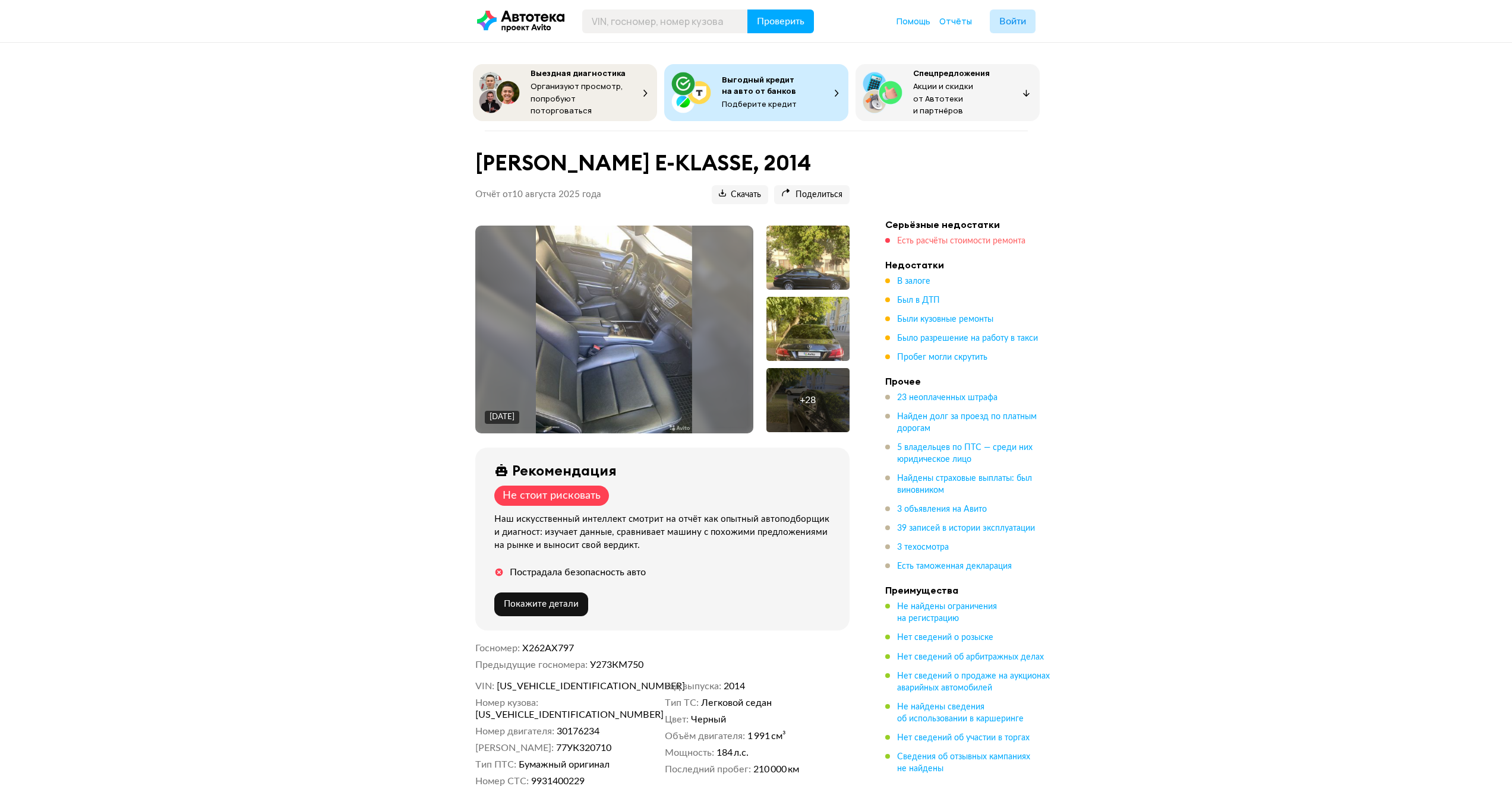
click at [964, 238] on span "Есть расчёты стоимости ремонта" at bounding box center [961, 241] width 128 height 9
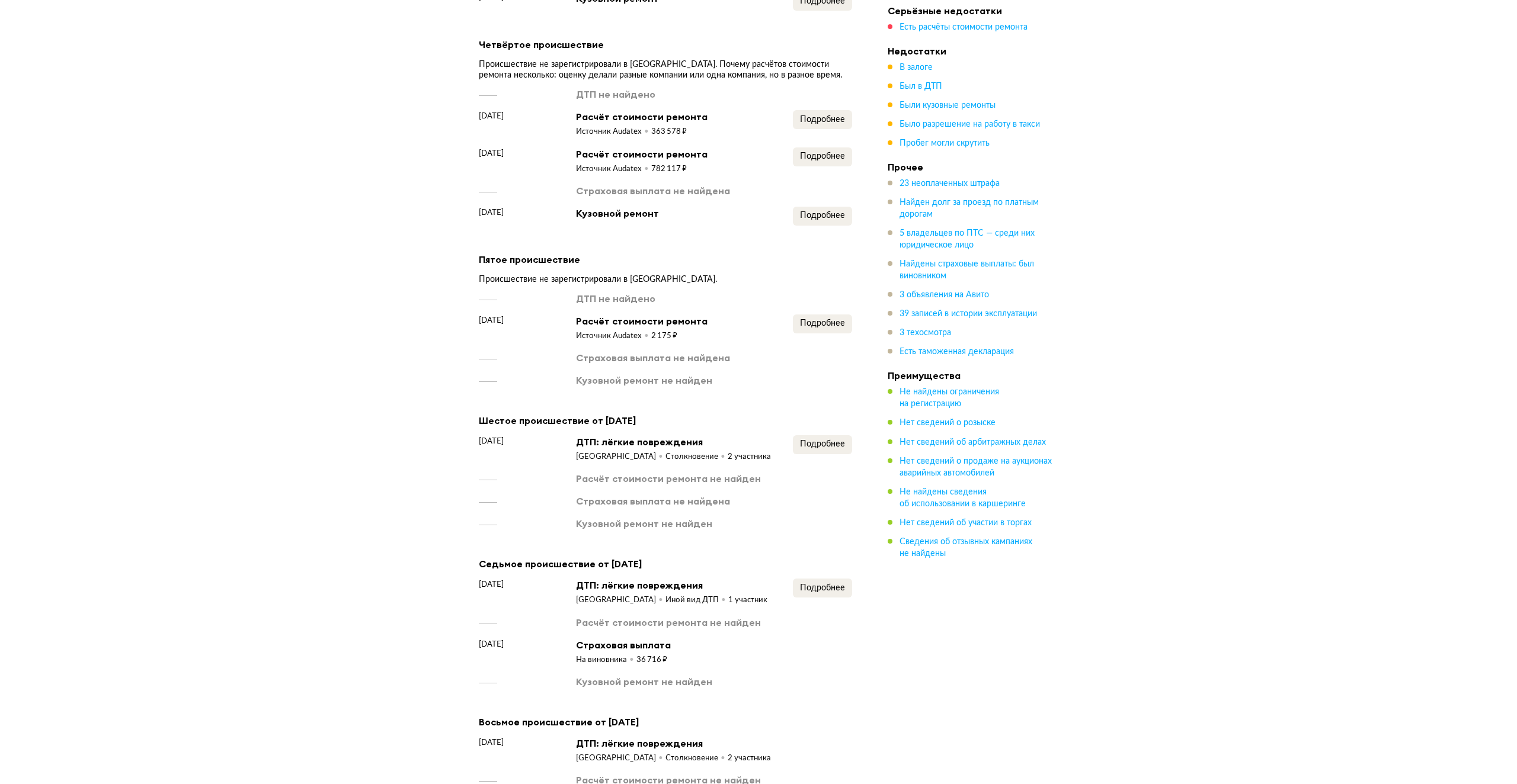
scroll to position [2821, 0]
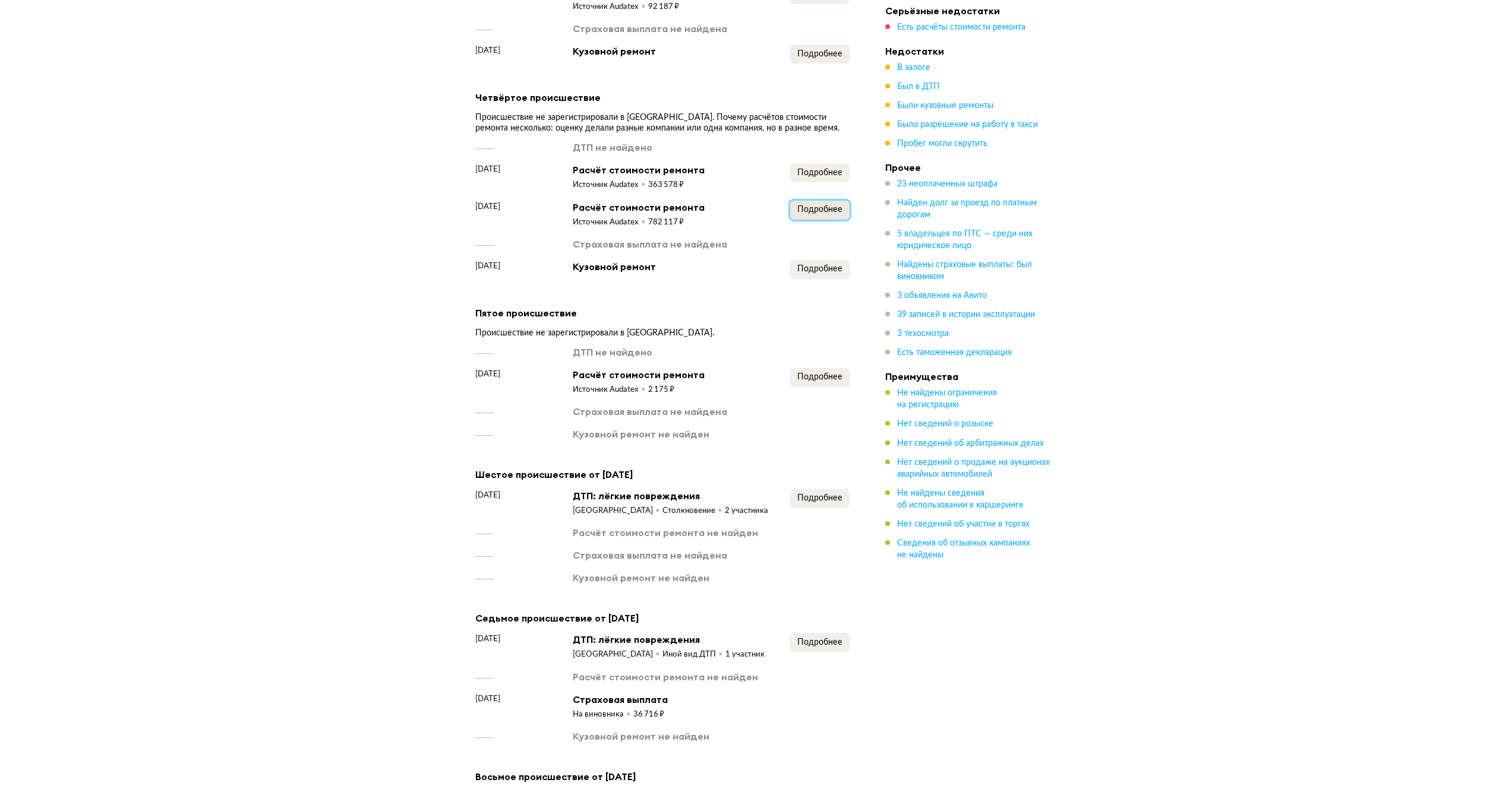
click at [826, 201] on button "Подробнее" at bounding box center [820, 210] width 60 height 19
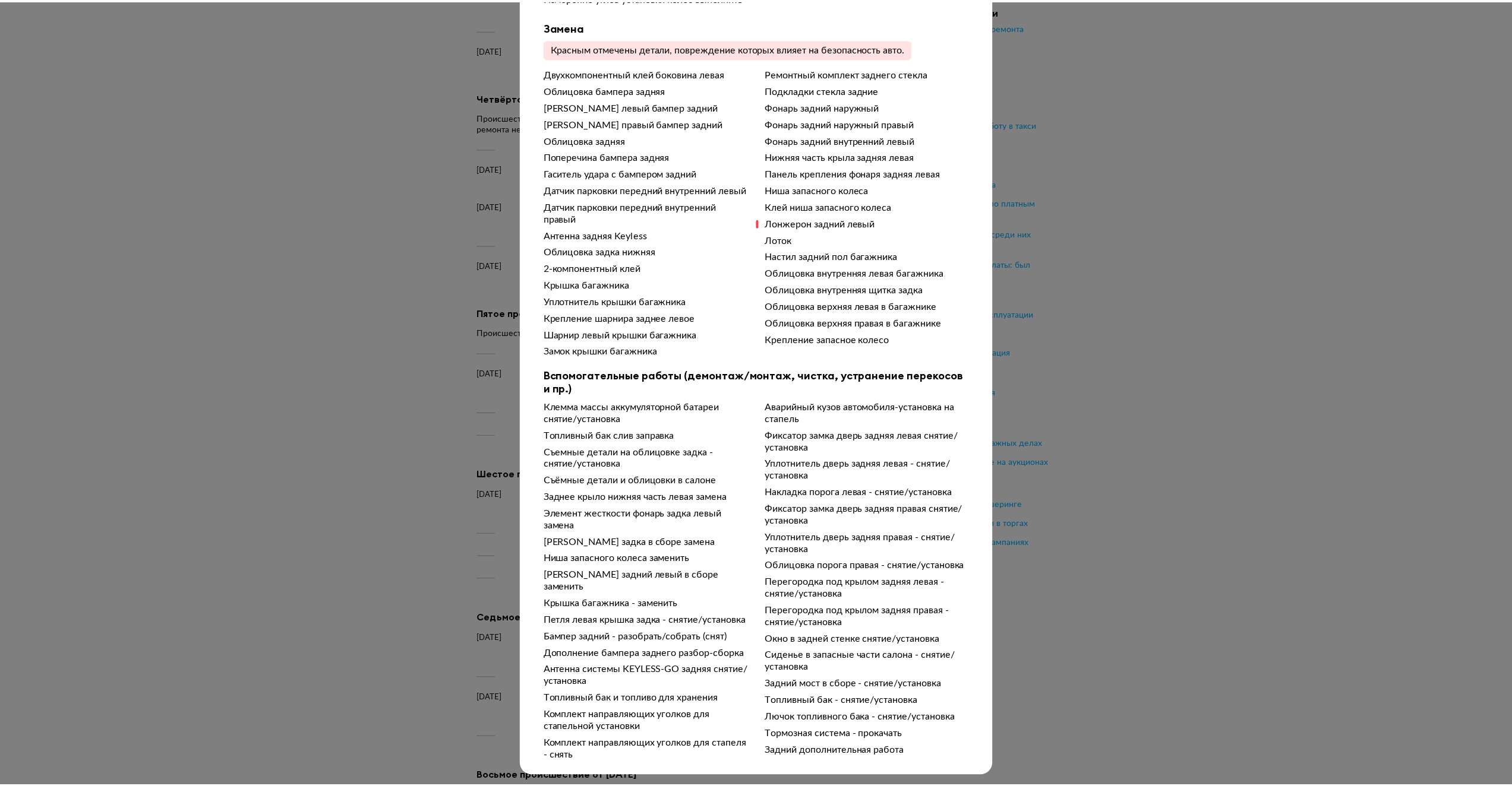
scroll to position [517, 0]
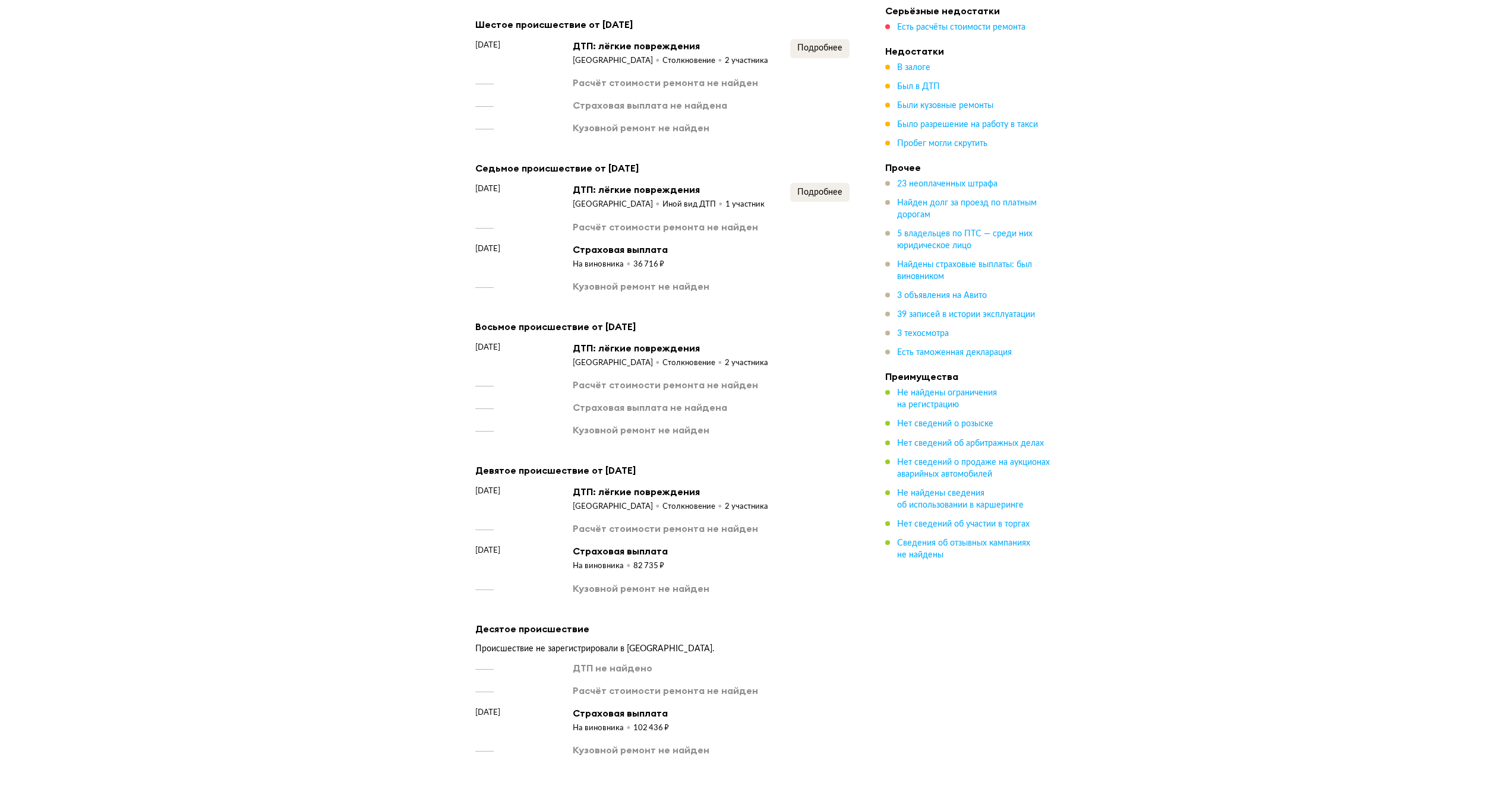
scroll to position [3244, 0]
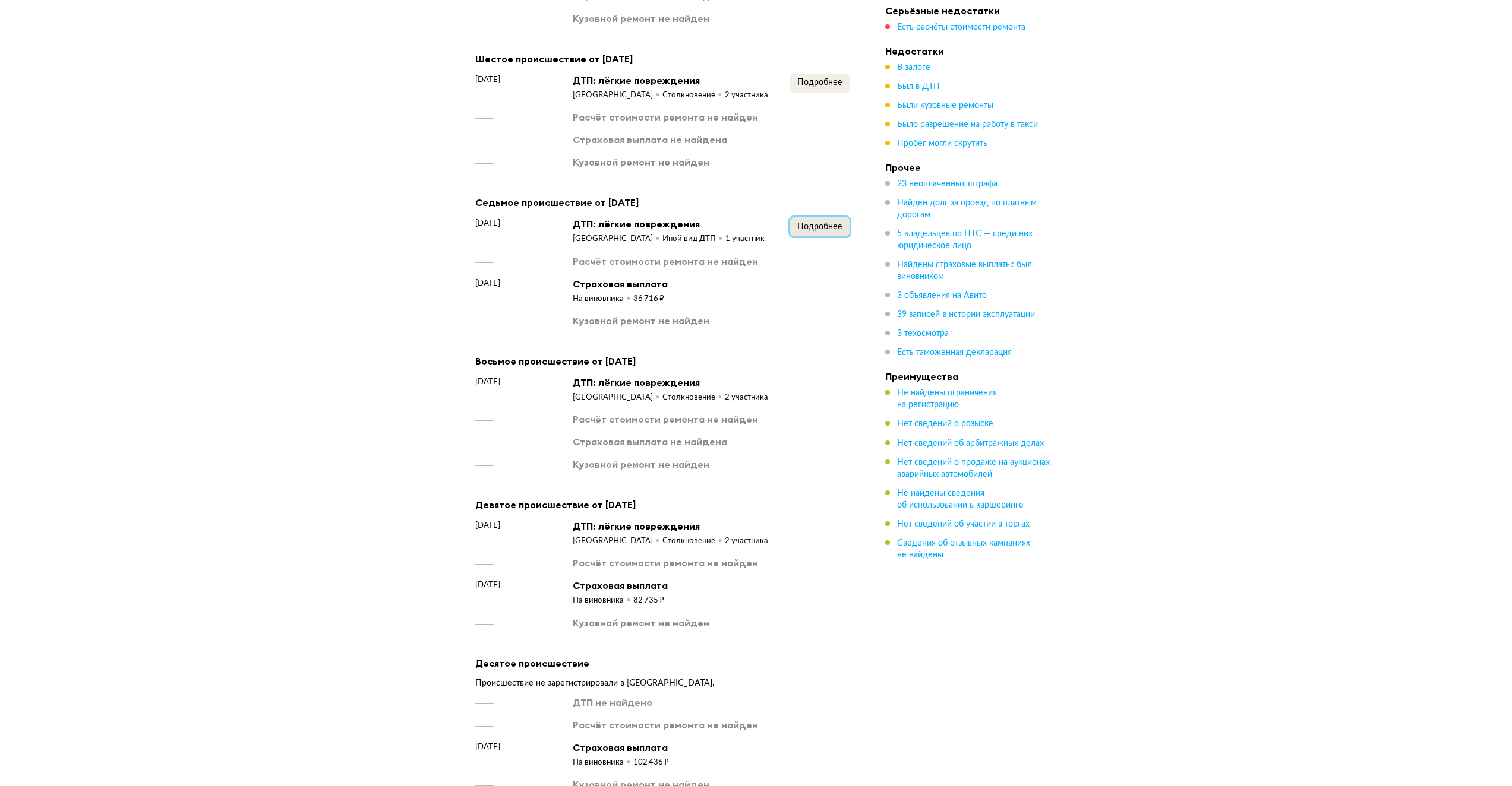
click at [806, 217] on button "Подробнее" at bounding box center [820, 227] width 60 height 19
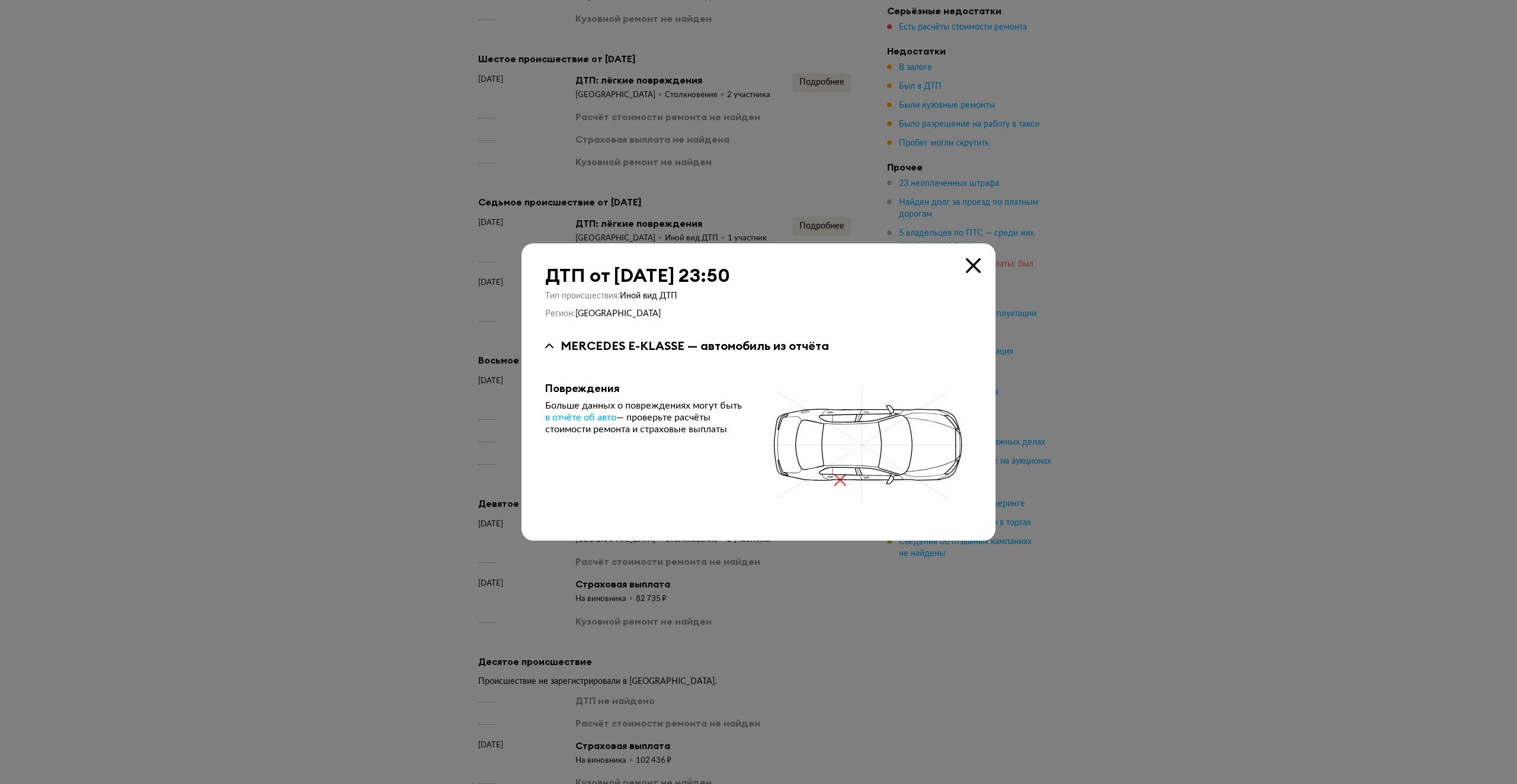
click at [970, 265] on icon at bounding box center [973, 265] width 15 height 15
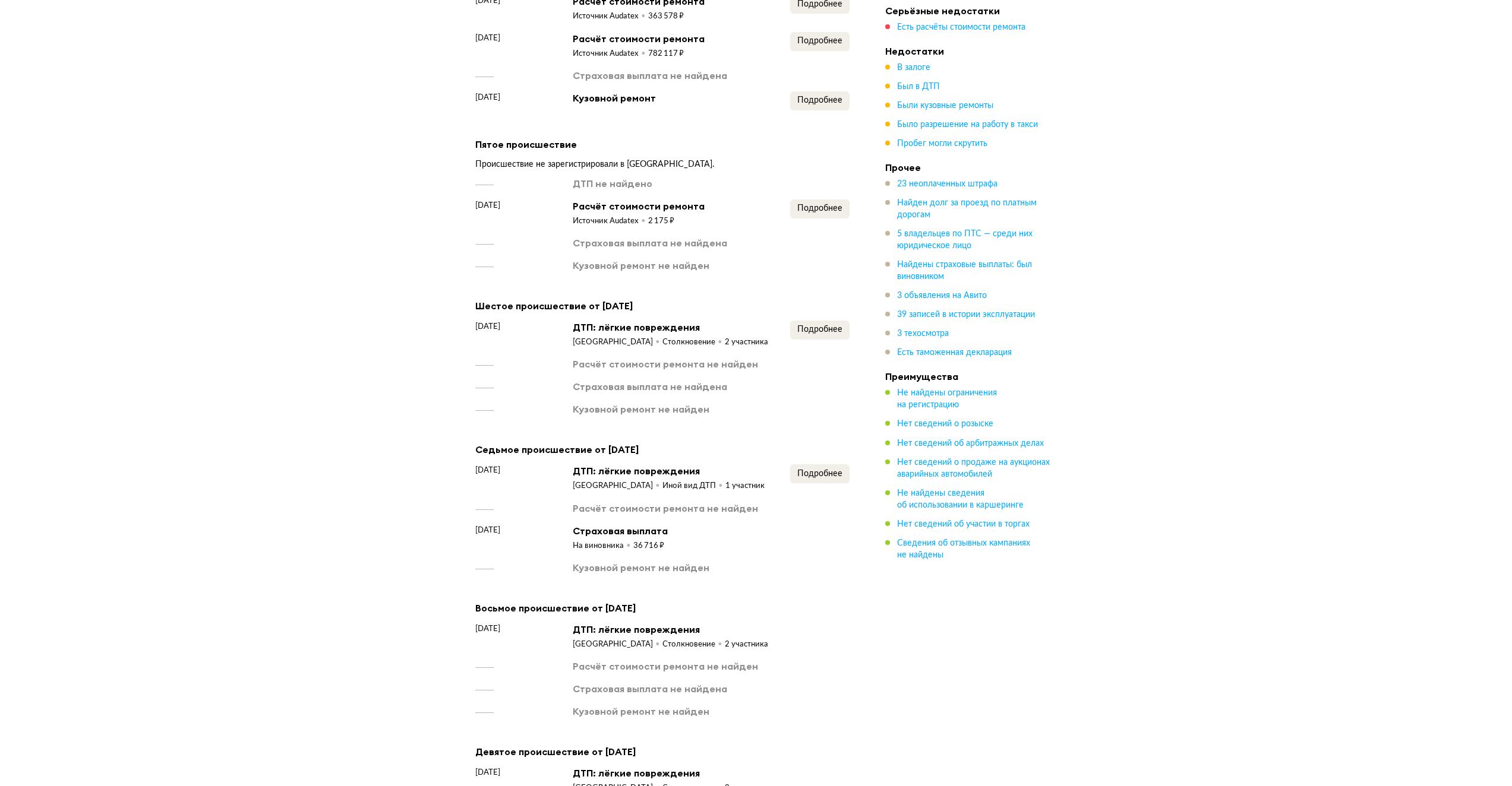
scroll to position [2947, 0]
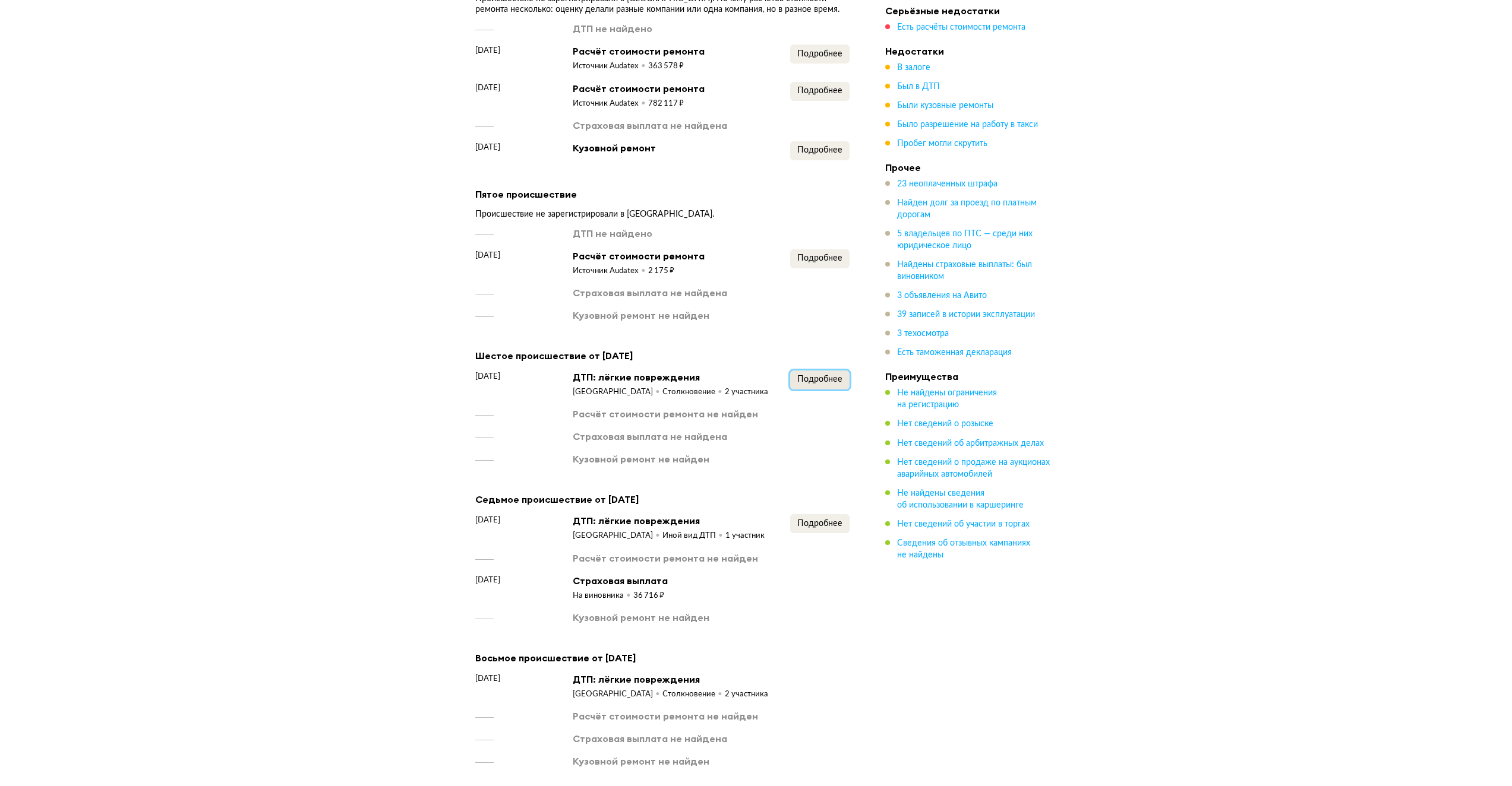
click at [828, 375] on span "Подробнее" at bounding box center [820, 379] width 45 height 9
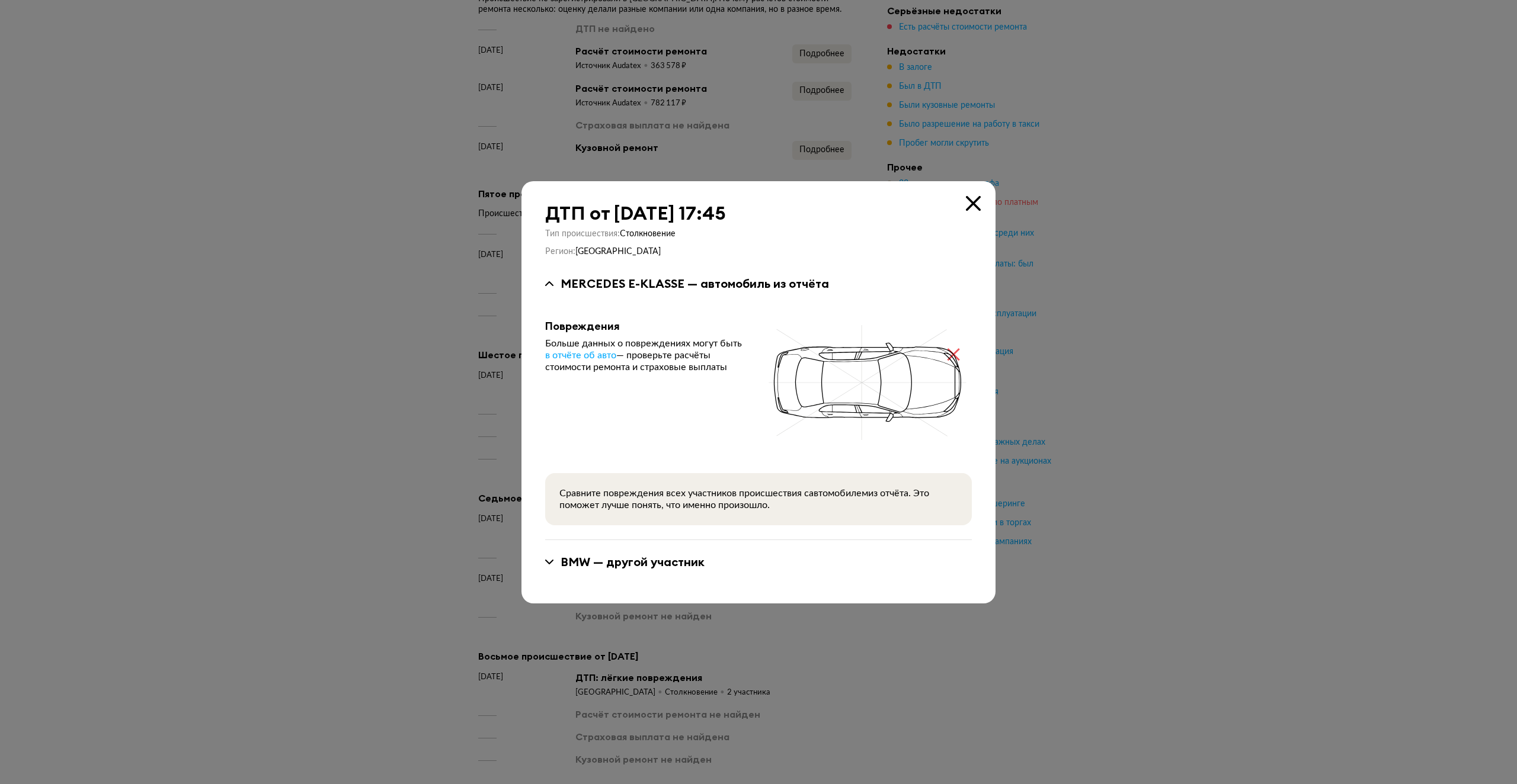
click at [971, 203] on icon at bounding box center [973, 203] width 15 height 15
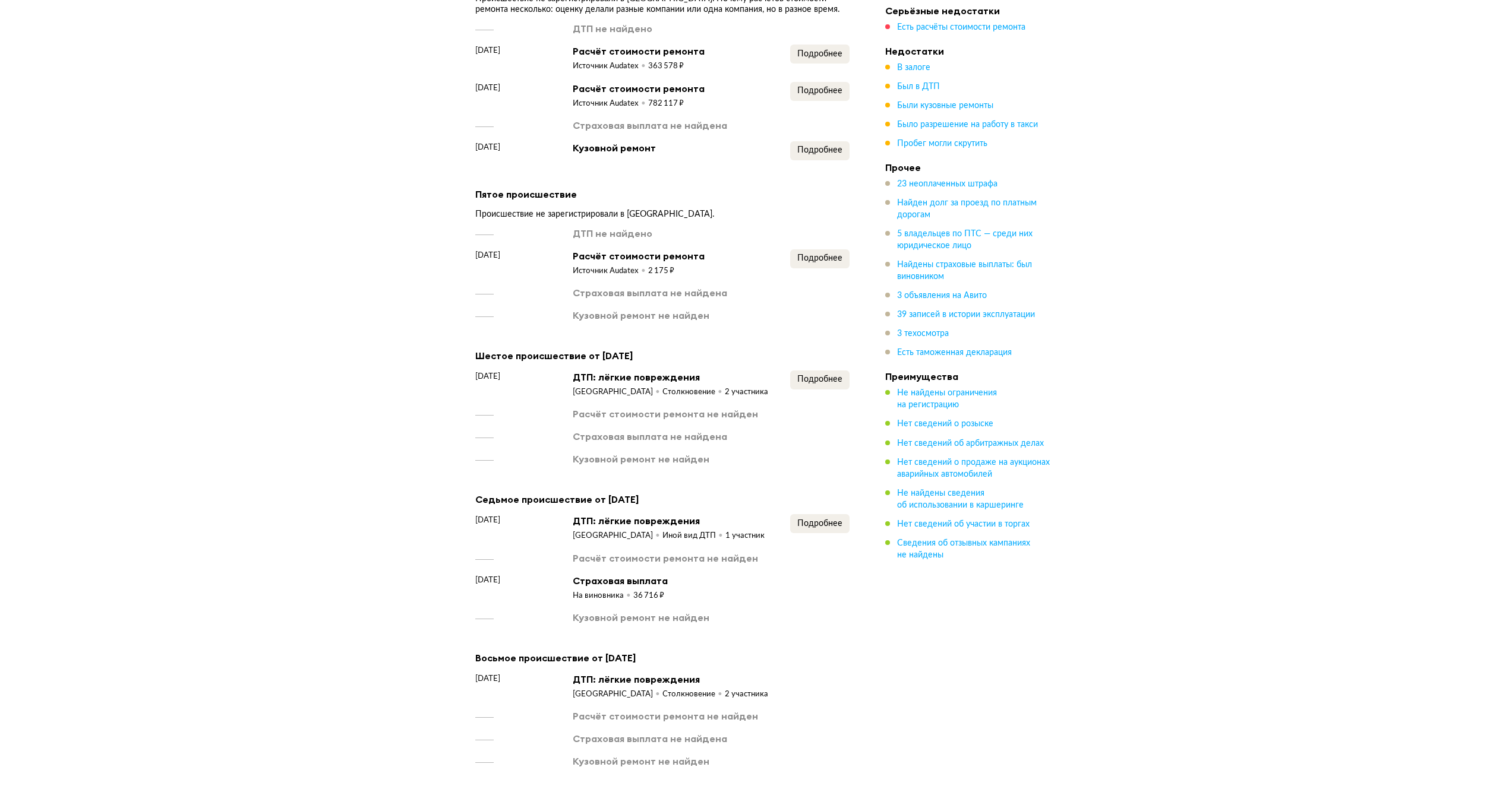
click at [832, 142] on div "Первое происшествие Происшествие не зарегистрировали в ГАИ. ДТП не найдено 26 а…" at bounding box center [662, 339] width 375 height 1821
click at [826, 146] on span "Подробнее" at bounding box center [820, 151] width 45 height 9
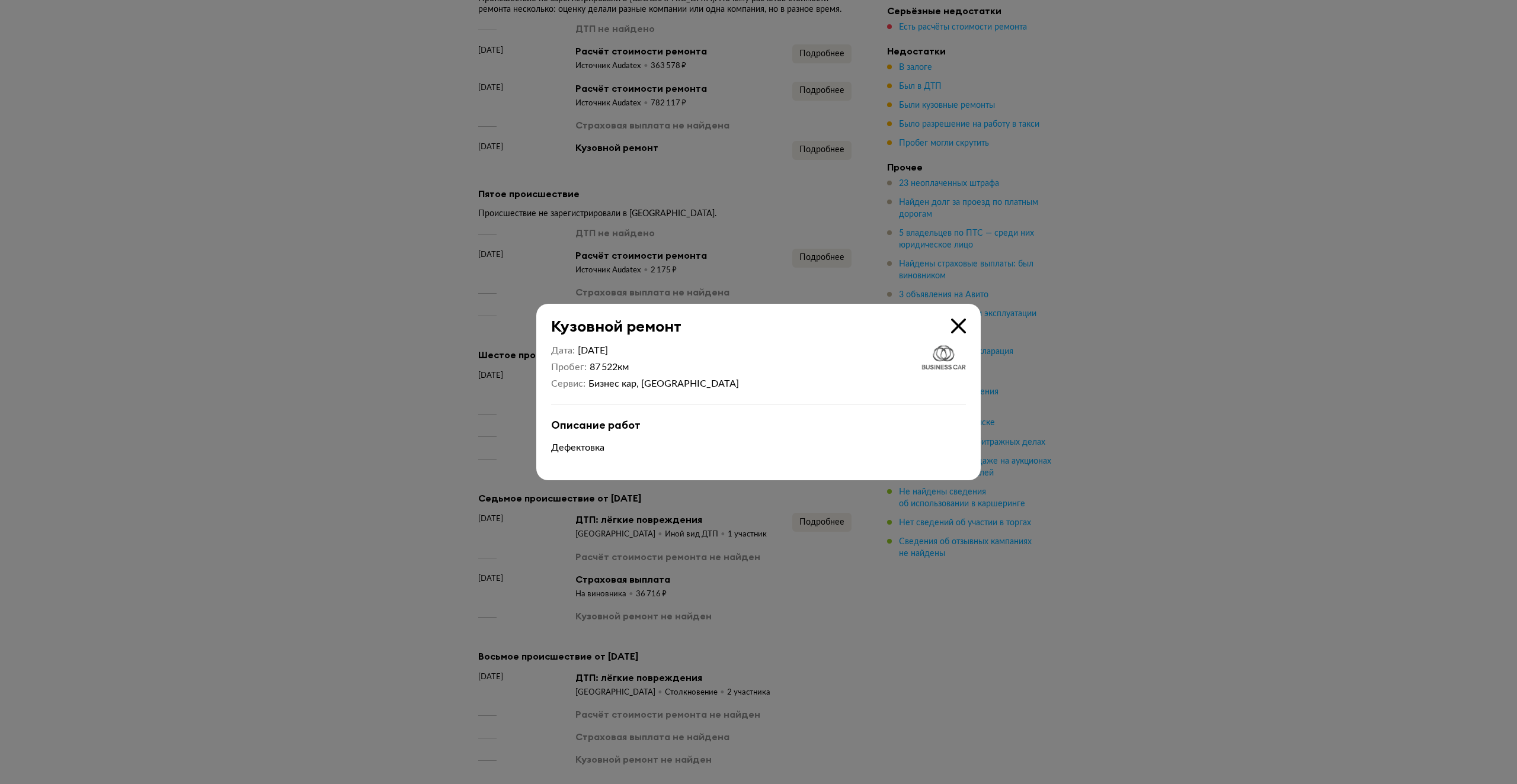
click at [954, 328] on icon at bounding box center [958, 325] width 15 height 15
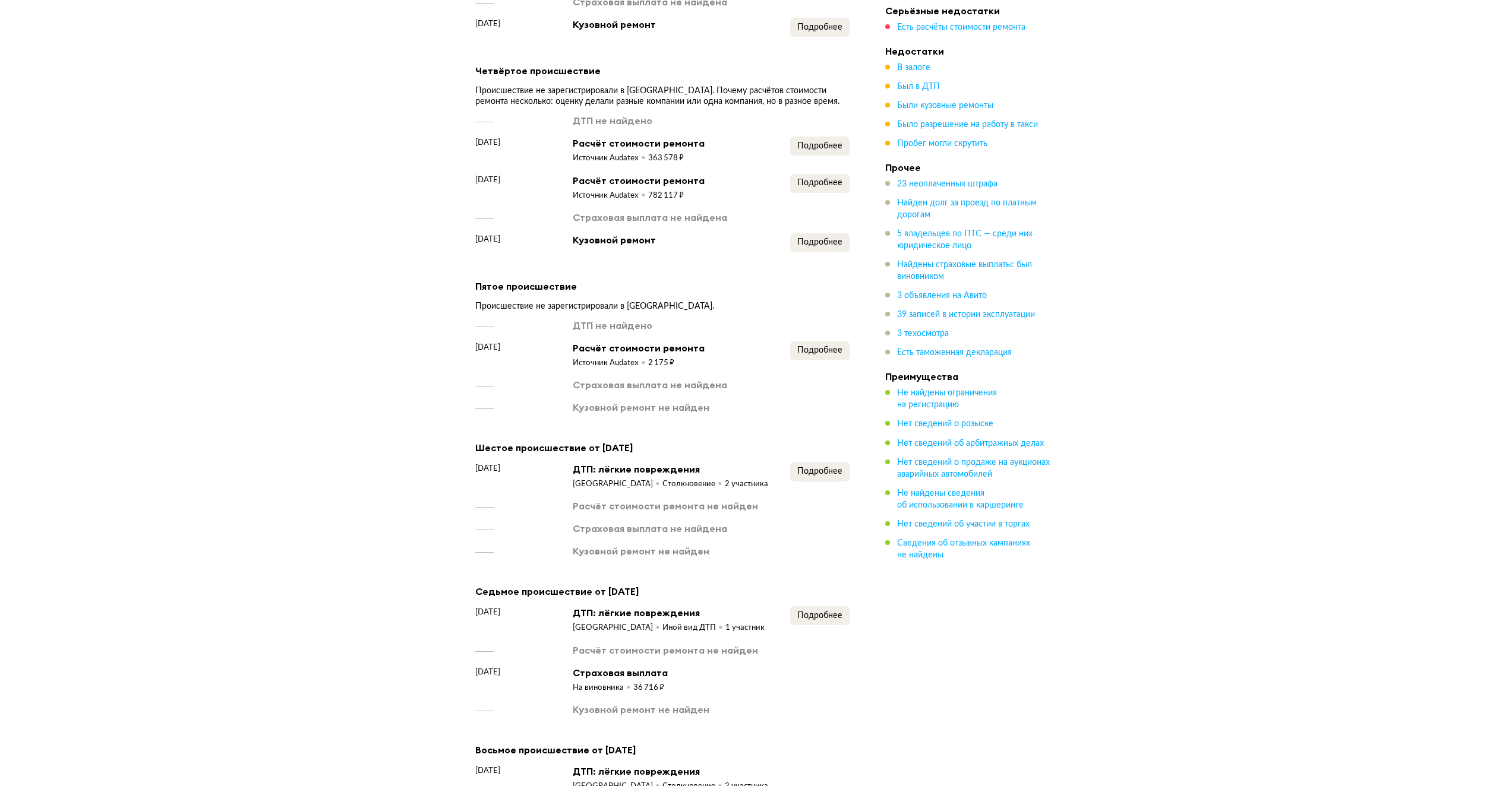
scroll to position [2650, 0]
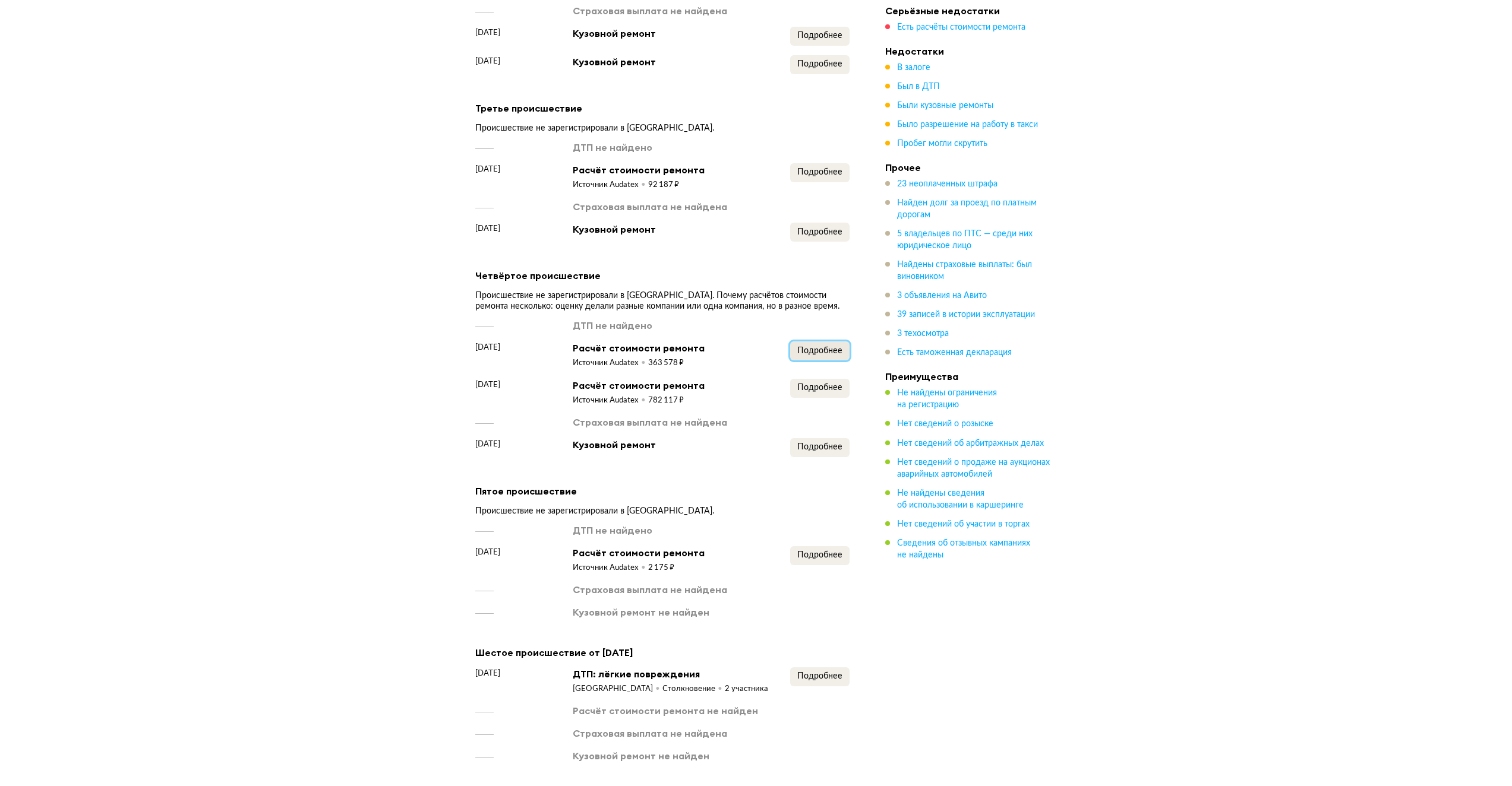
click at [827, 341] on button "Подробнее" at bounding box center [820, 351] width 60 height 19
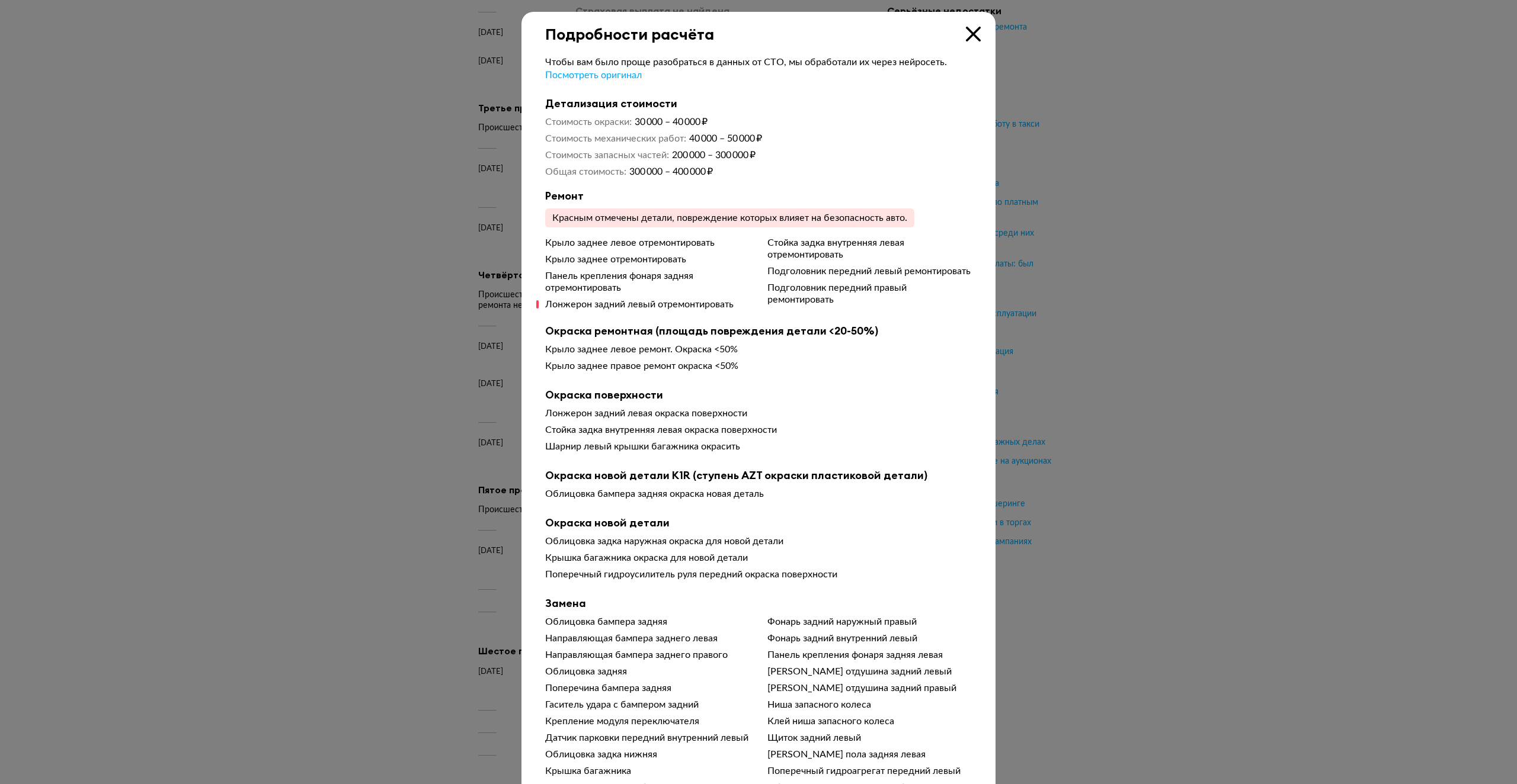
drag, startPoint x: 981, startPoint y: 31, endPoint x: 972, endPoint y: 31, distance: 9.0
click at [970, 34] on icon at bounding box center [973, 34] width 15 height 15
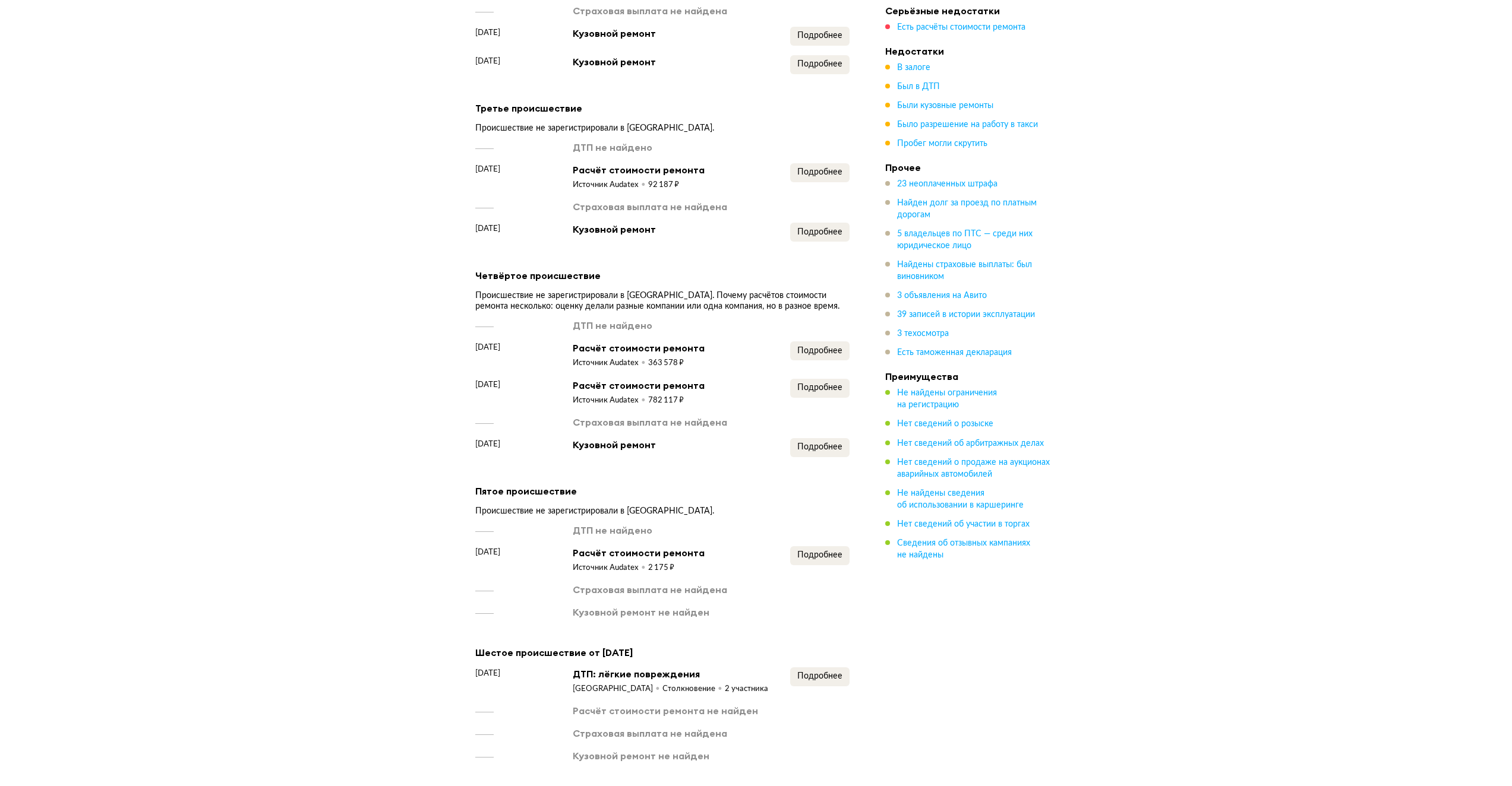
click at [827, 51] on div "Первое происшествие Происшествие не зарегистрировали в ГАИ. ДТП не найдено 26 а…" at bounding box center [662, 636] width 375 height 1821
click at [828, 60] on span "Подробнее" at bounding box center [820, 65] width 45 height 9
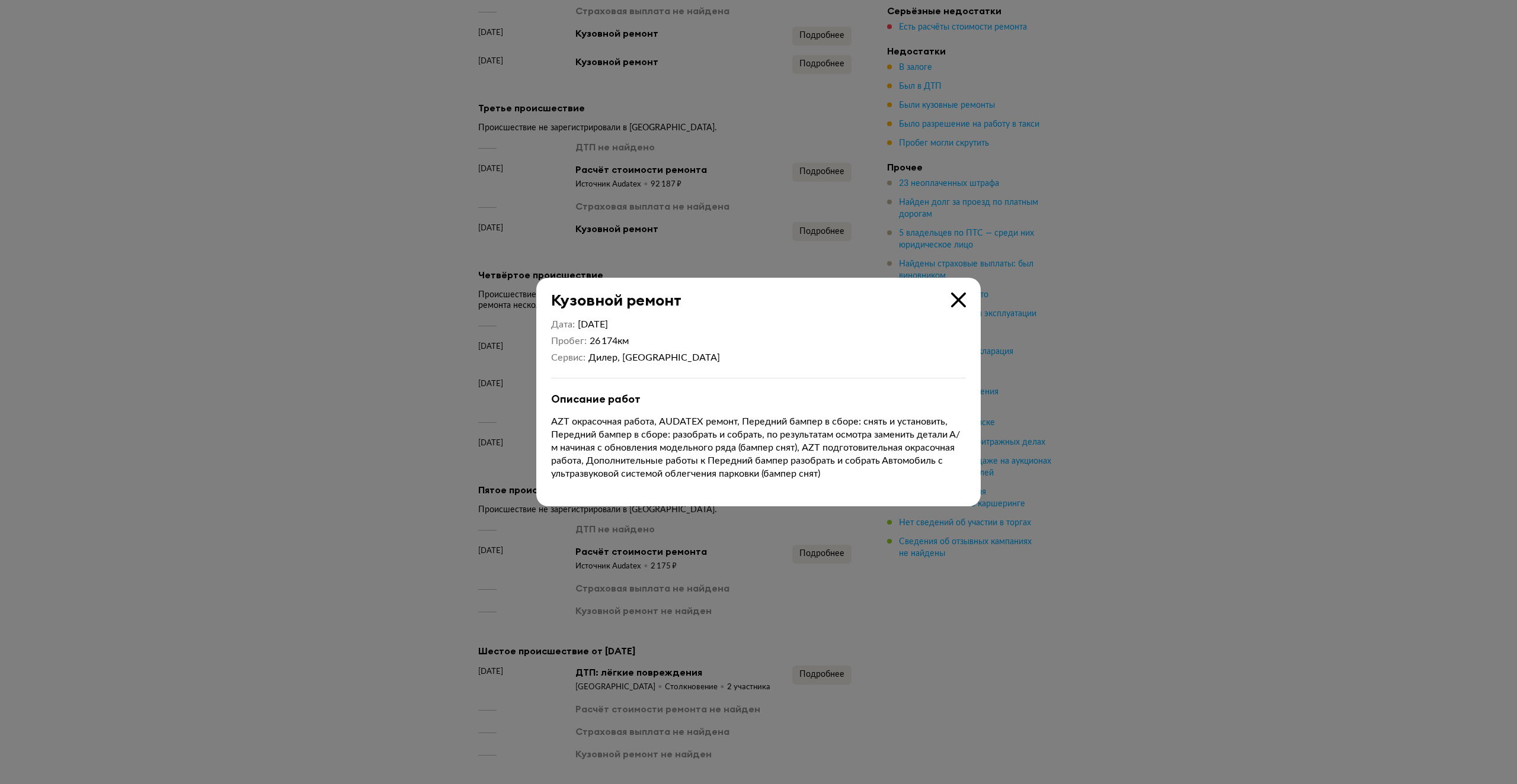
click at [967, 294] on div "Кузовной ремонт Дата 20 апреля 2015 Пробег 26 174 км Сервис Дилер, Москва Описа…" at bounding box center [758, 392] width 444 height 229
click at [970, 299] on div "Кузовной ремонт Дата 20 апреля 2015 Пробег 26 174 км Сервис Дилер, Москва Описа…" at bounding box center [758, 392] width 444 height 229
click at [954, 303] on icon at bounding box center [958, 300] width 15 height 15
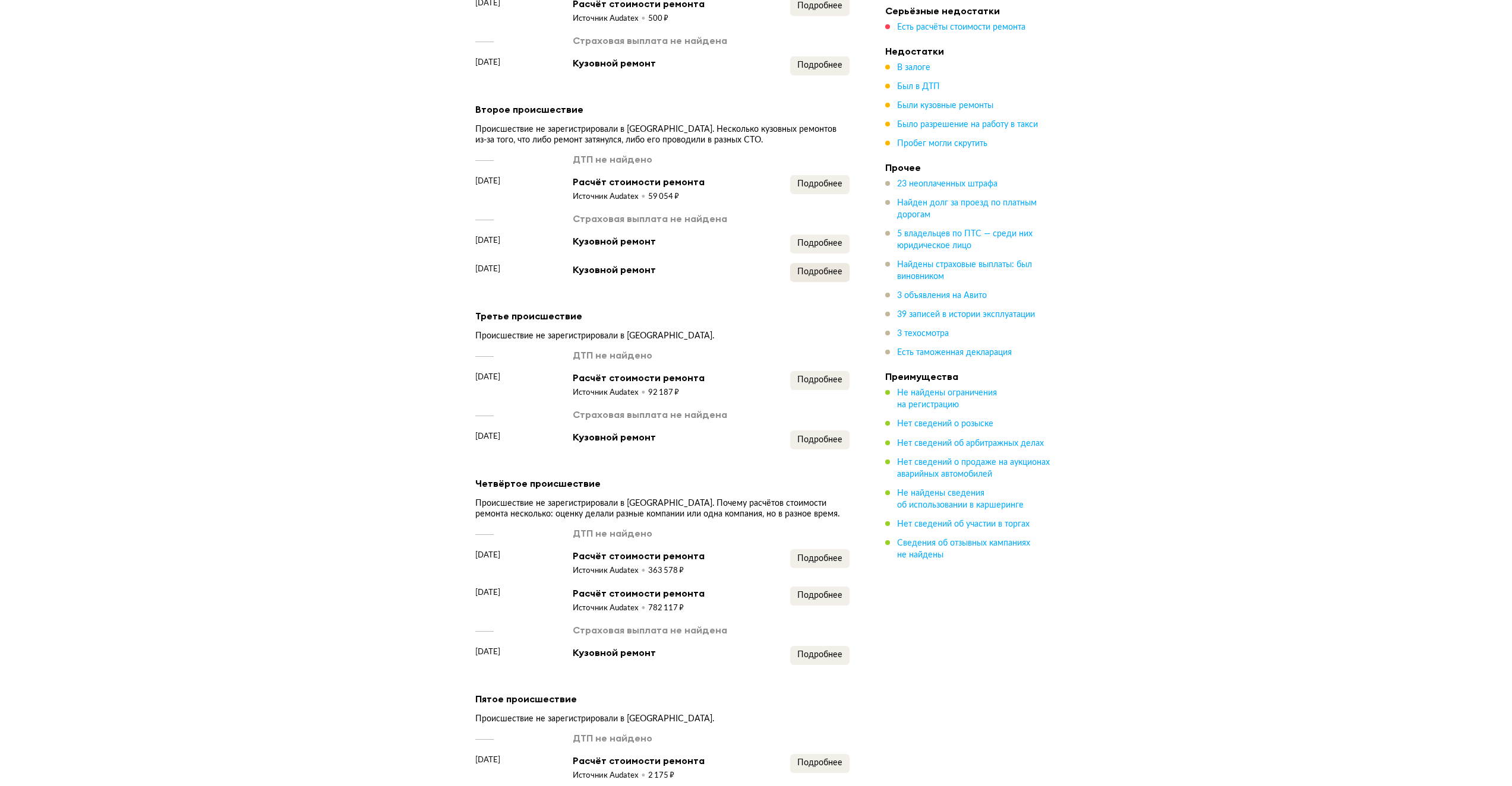
scroll to position [2413, 0]
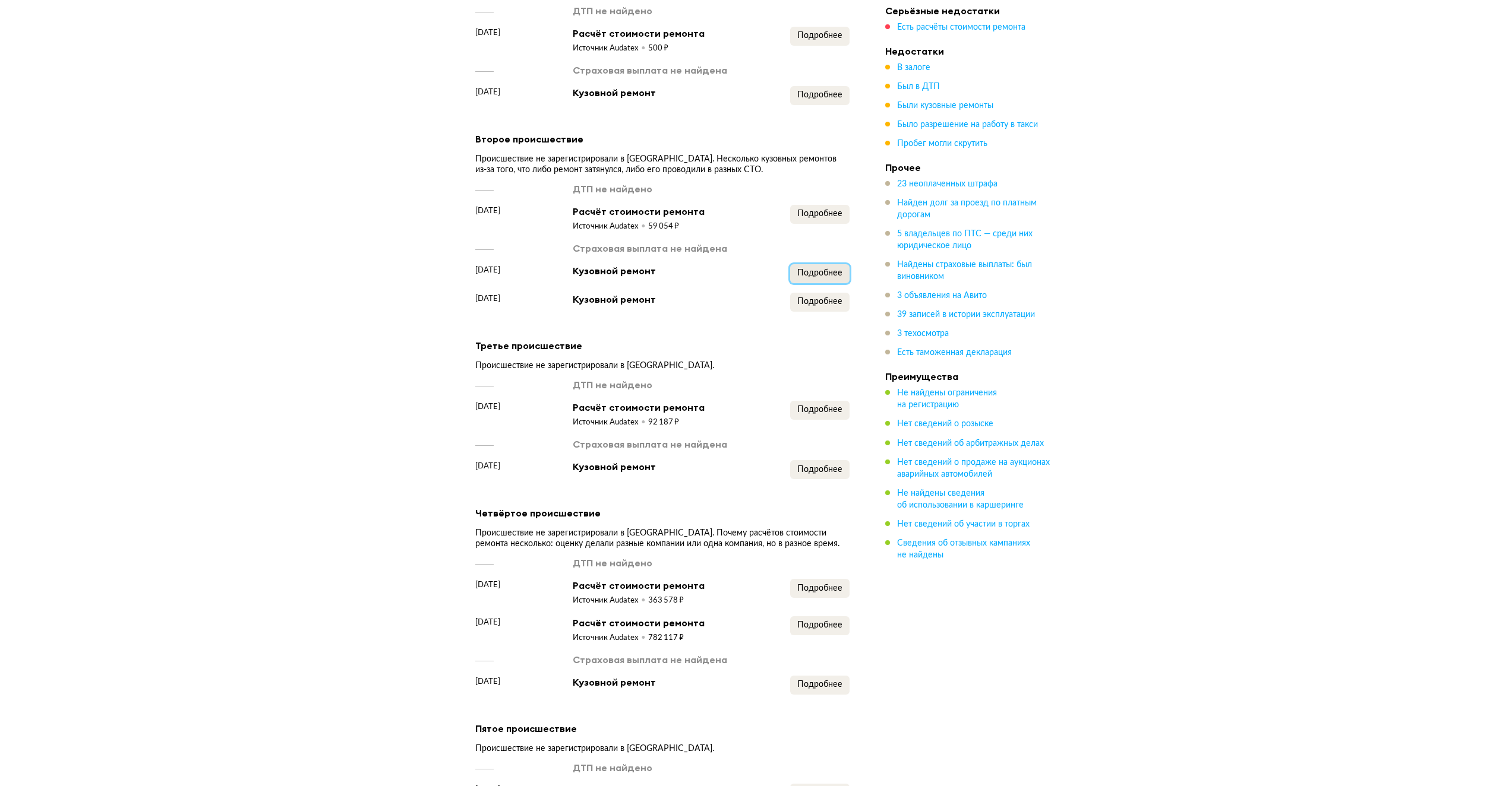
click at [823, 269] on span "Подробнее" at bounding box center [820, 273] width 45 height 9
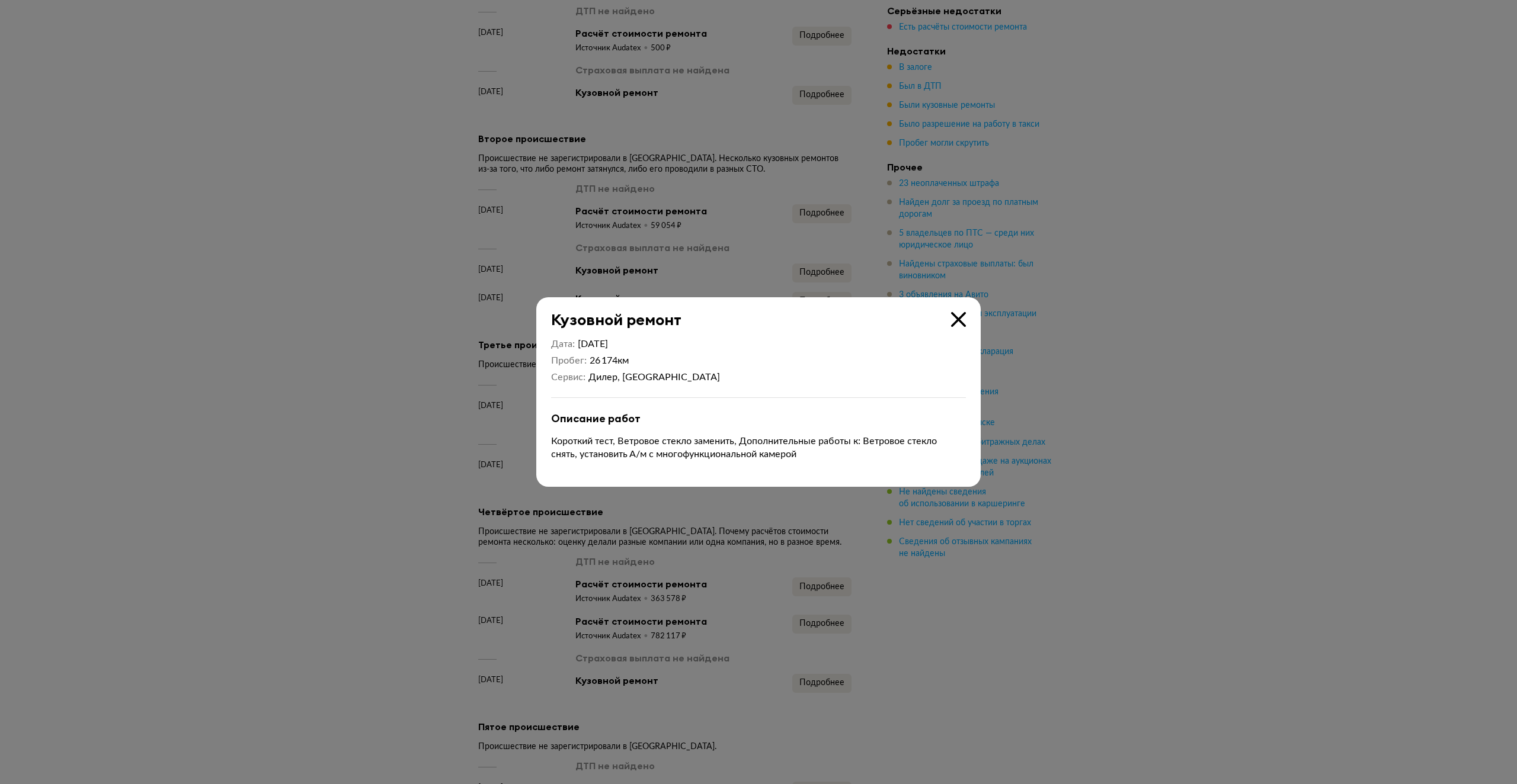
click at [956, 310] on div "Кузовной ремонт" at bounding box center [751, 313] width 429 height 31
click at [954, 318] on icon at bounding box center [958, 319] width 15 height 15
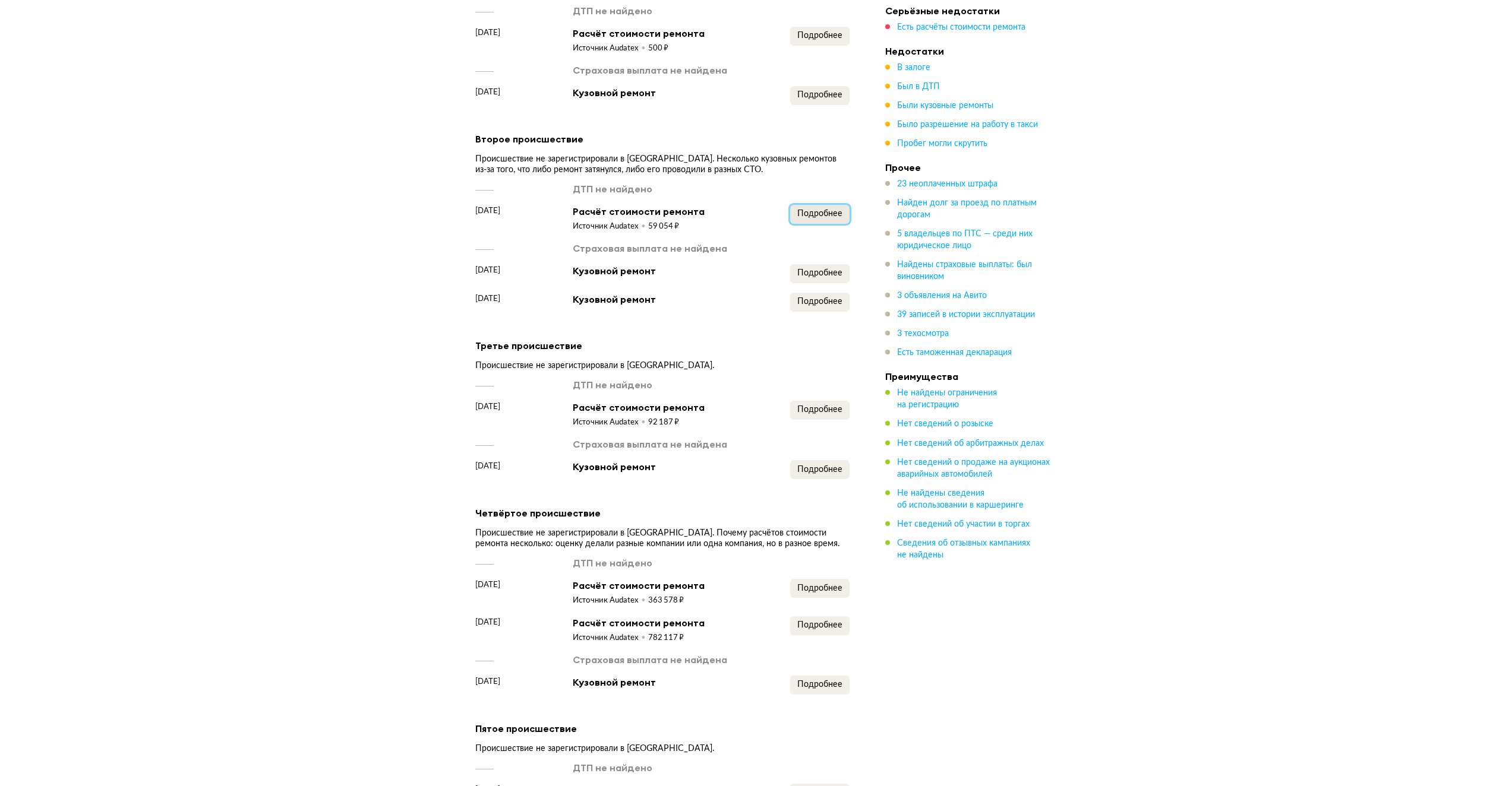
click at [810, 209] on span "Подробнее" at bounding box center [820, 214] width 45 height 9
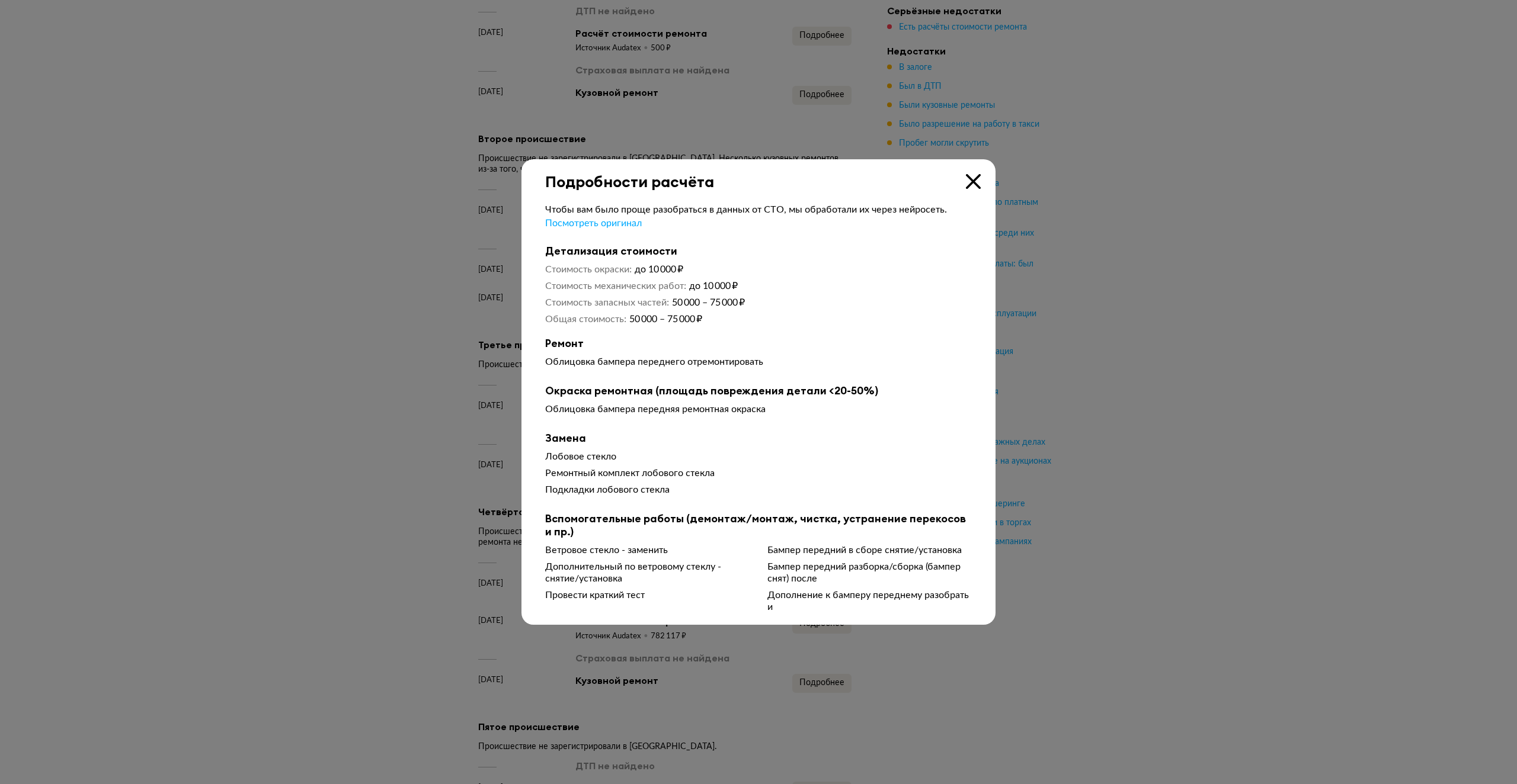
click at [973, 175] on icon at bounding box center [973, 181] width 15 height 15
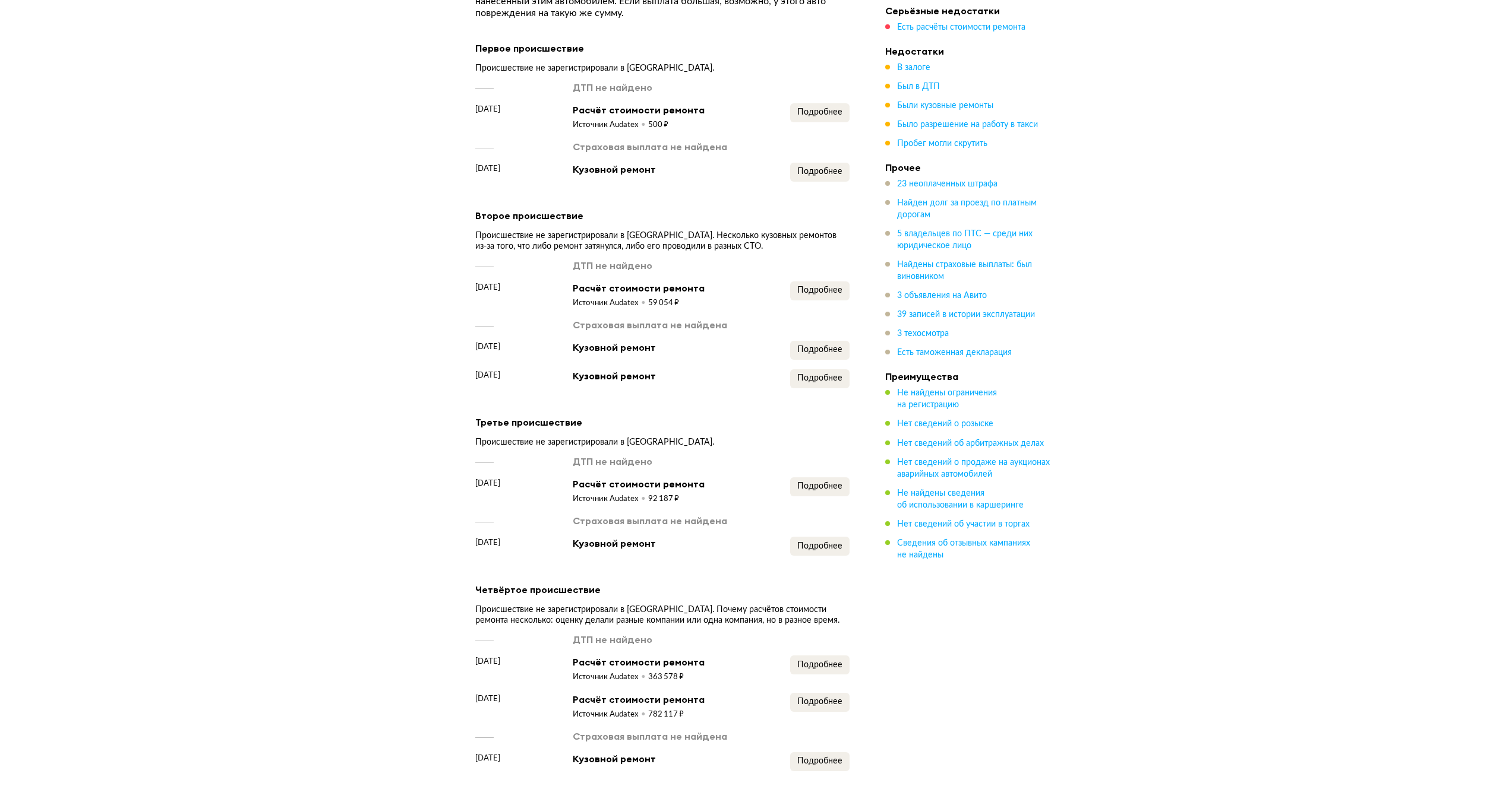
scroll to position [2116, 0]
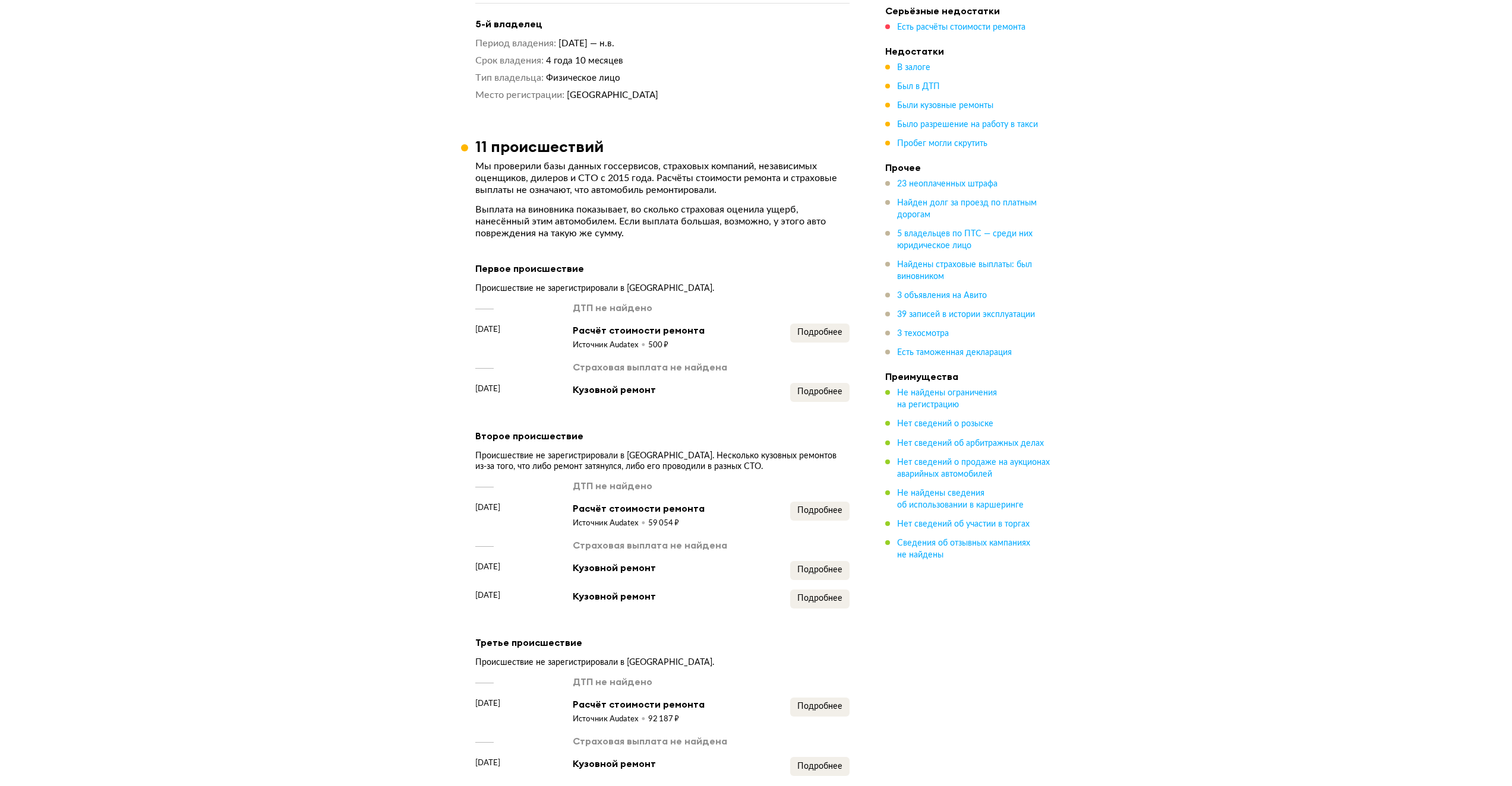
click at [817, 327] on div "ДТП не найдено 26 августа 2014 года Расчёт стоимости ремонта Источник Audatex 5…" at bounding box center [662, 351] width 375 height 101
click at [820, 323] on button "Подробнее" at bounding box center [820, 333] width 60 height 19
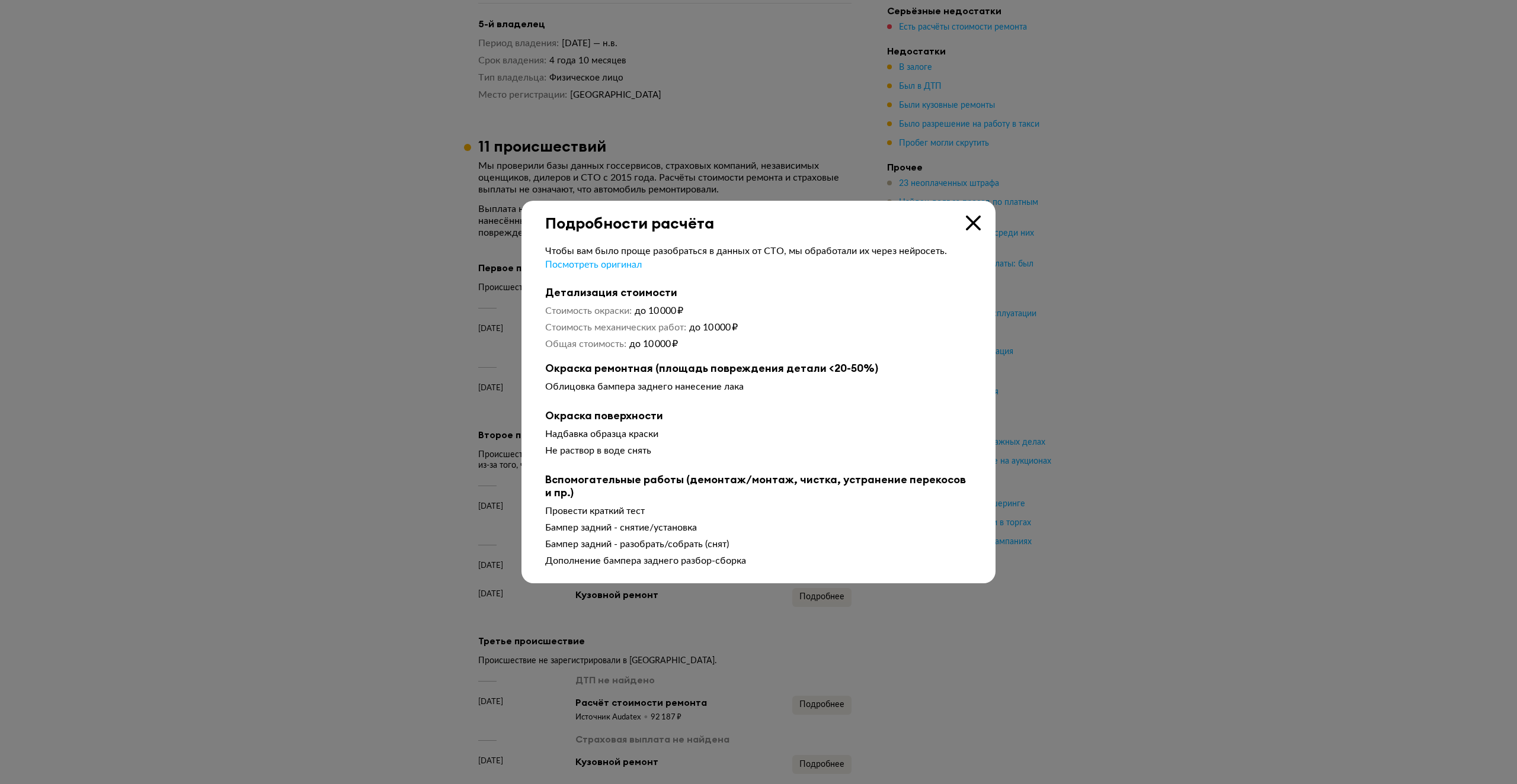
click at [973, 216] on icon at bounding box center [973, 222] width 15 height 15
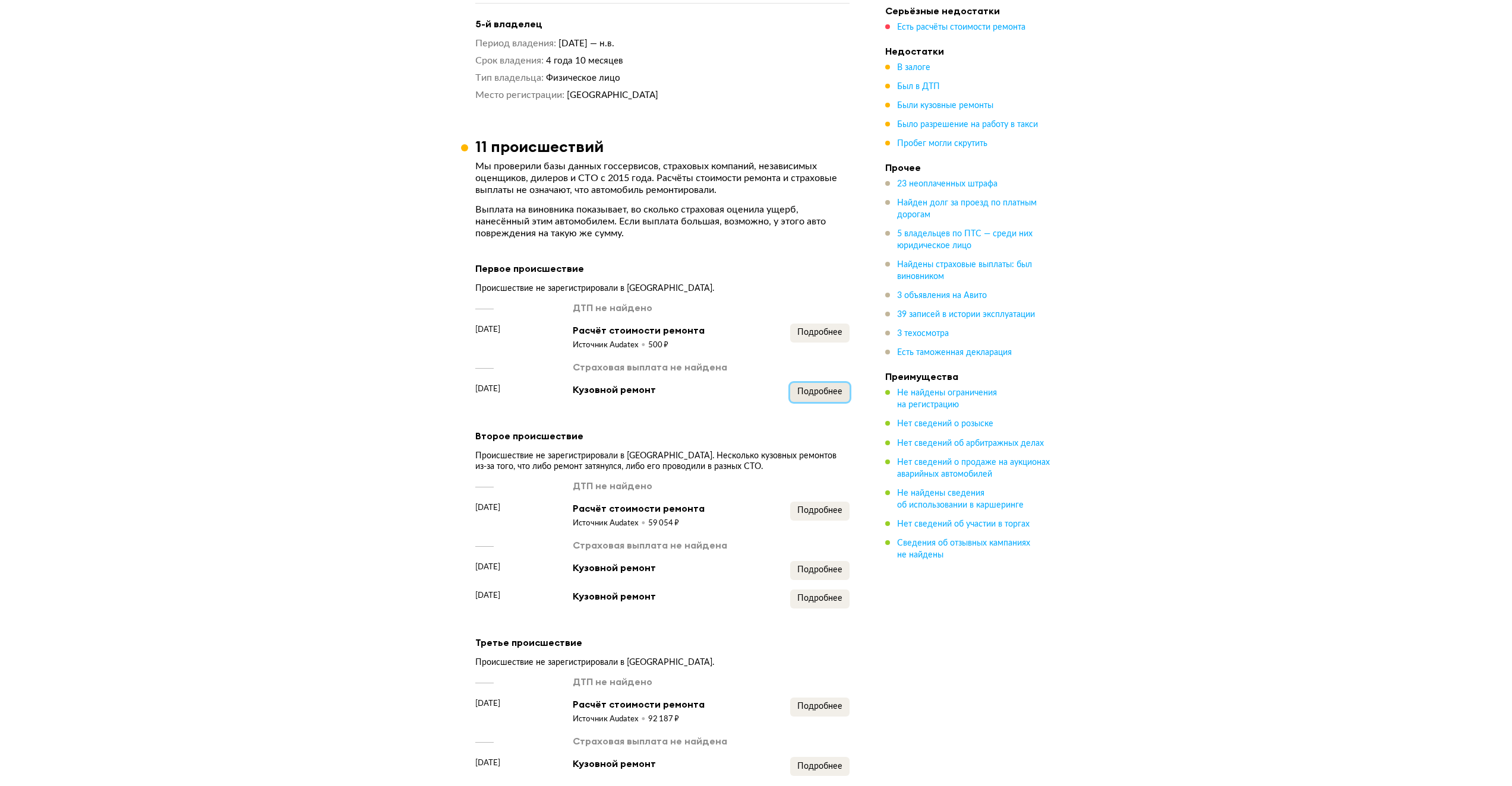
click at [809, 388] on span "Подробнее" at bounding box center [820, 392] width 45 height 9
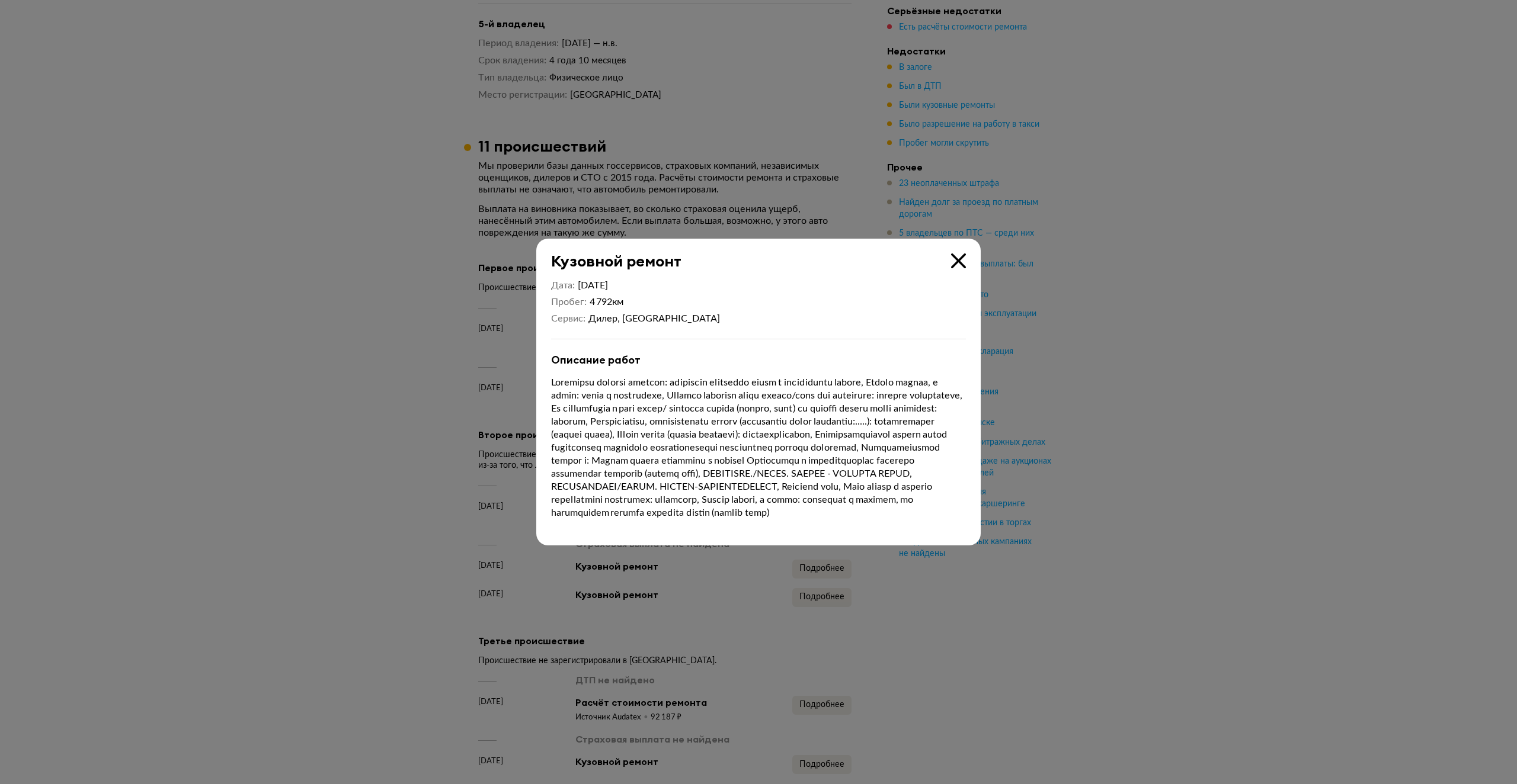
click at [953, 257] on icon at bounding box center [958, 260] width 15 height 15
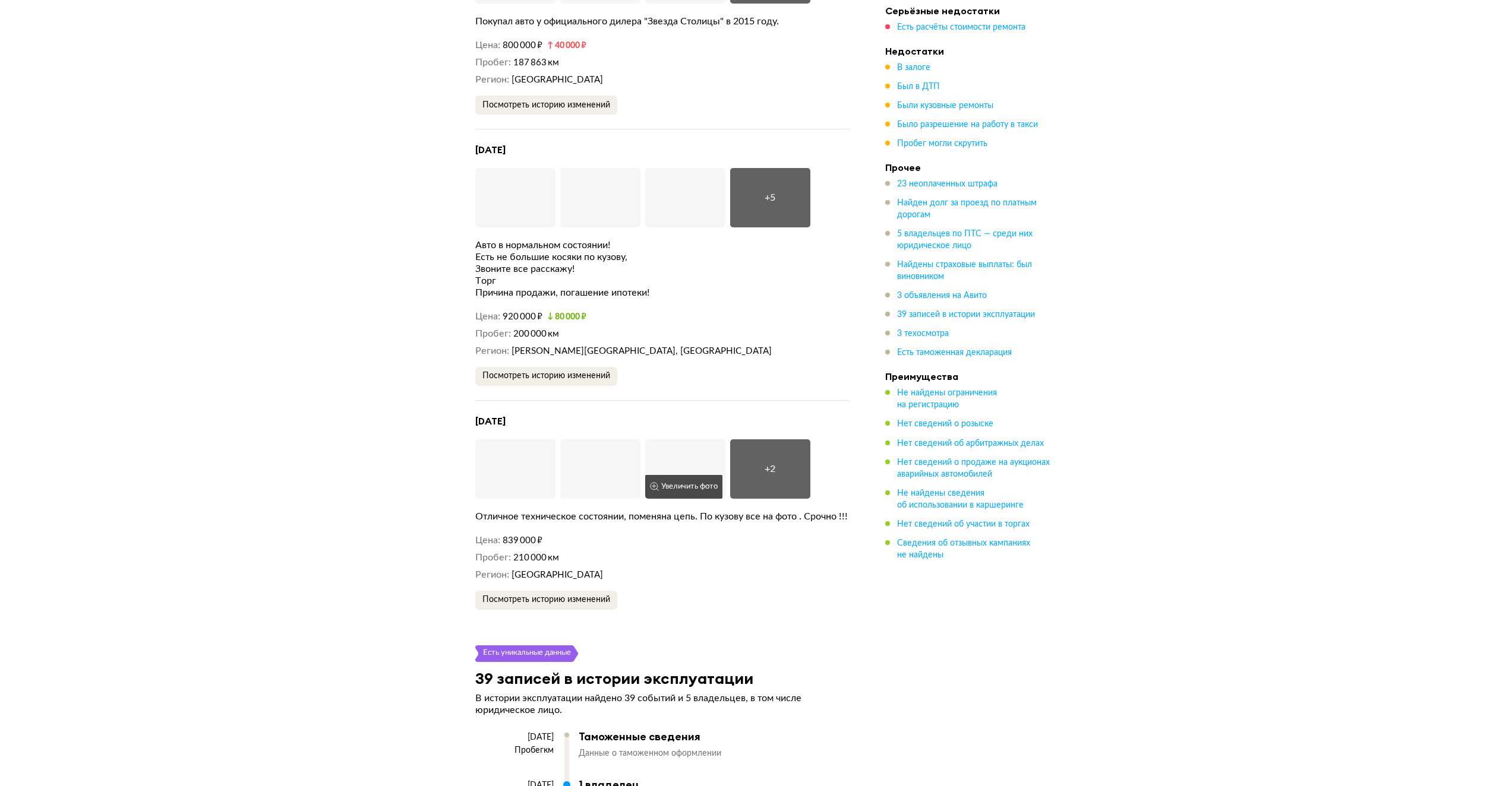
scroll to position [4966, 0]
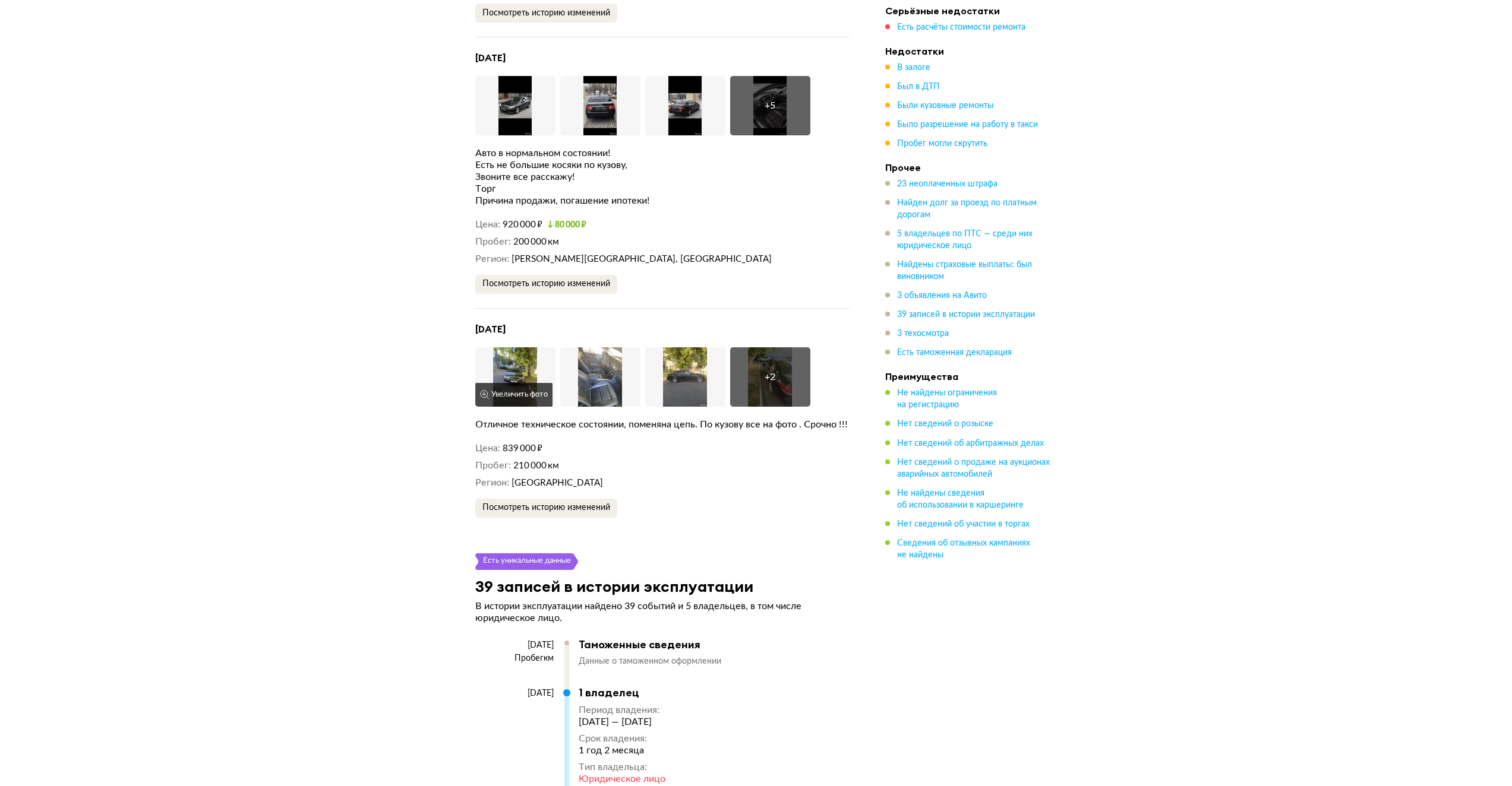
click at [528, 361] on img at bounding box center [515, 377] width 80 height 60
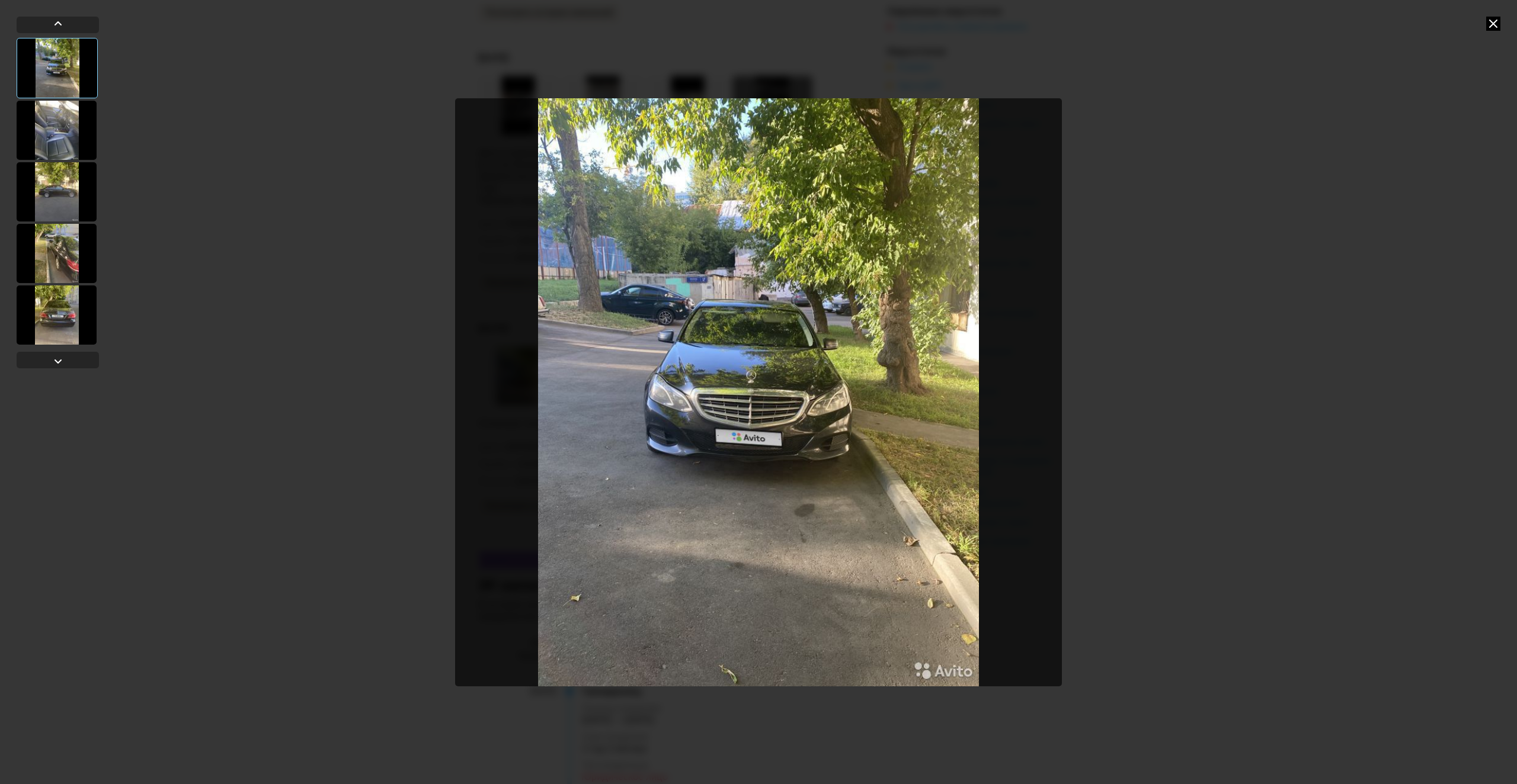
click at [69, 250] on div at bounding box center [57, 253] width 80 height 59
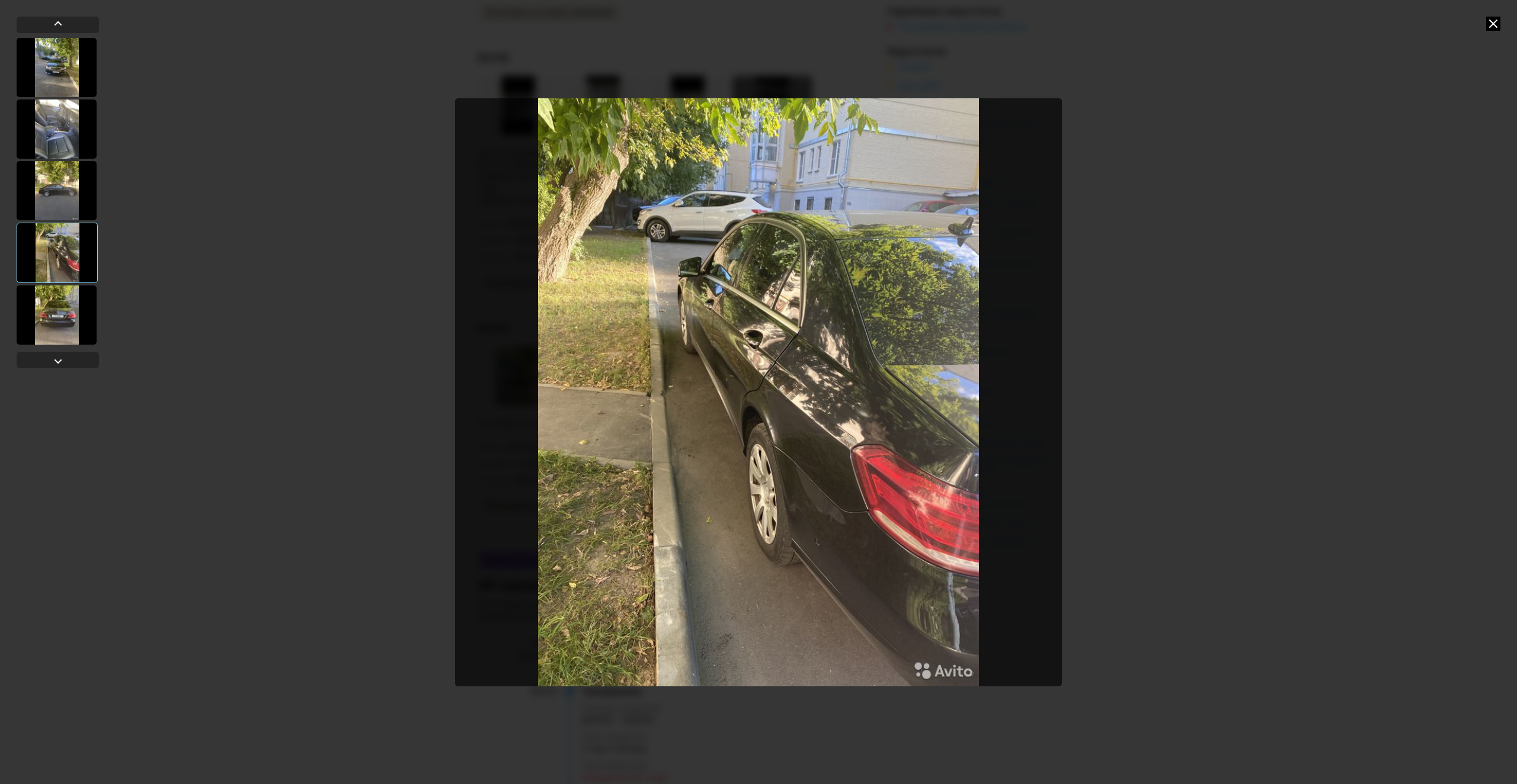
click at [64, 321] on div at bounding box center [57, 315] width 80 height 59
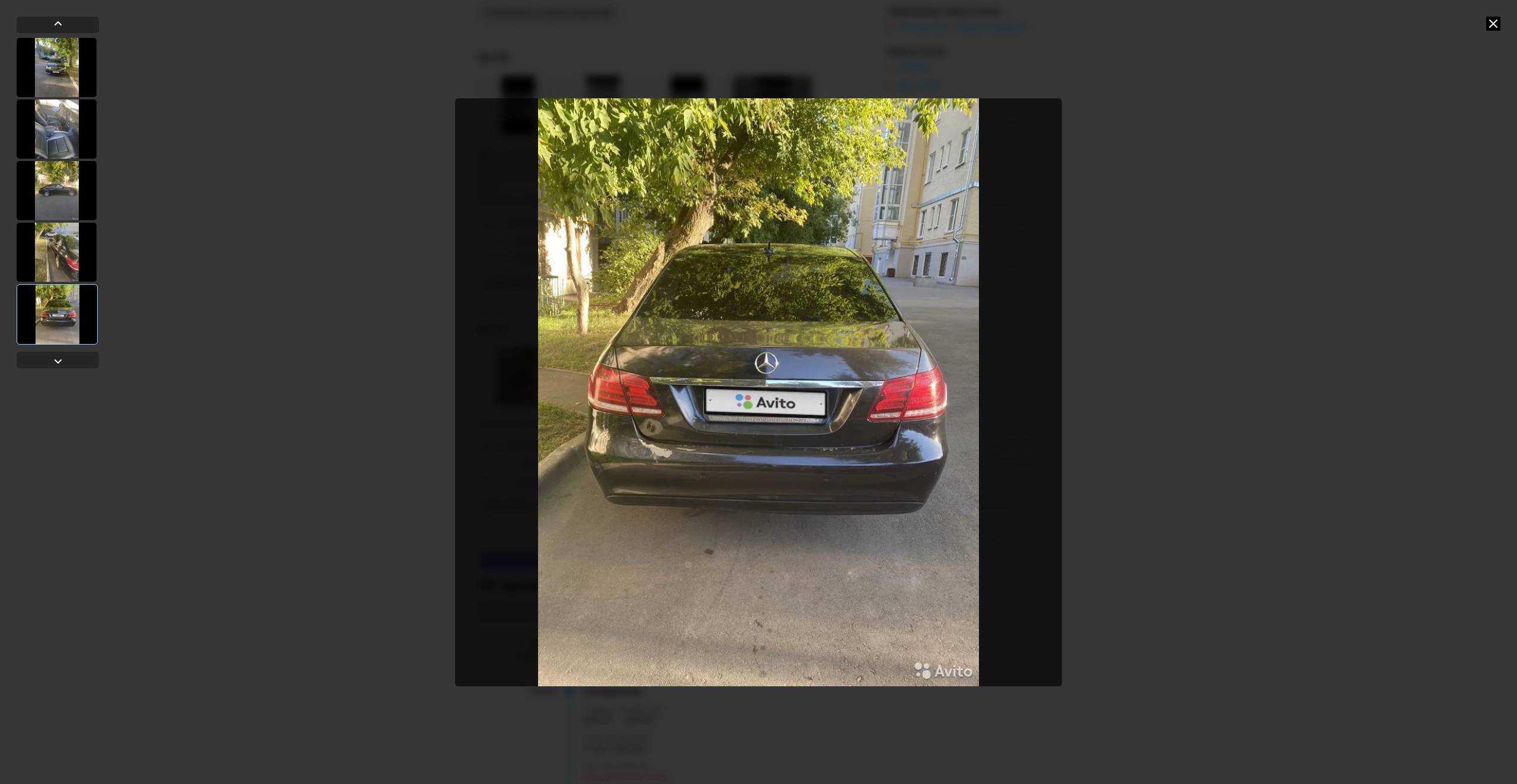
click at [1486, 22] on icon at bounding box center [1493, 24] width 14 height 14
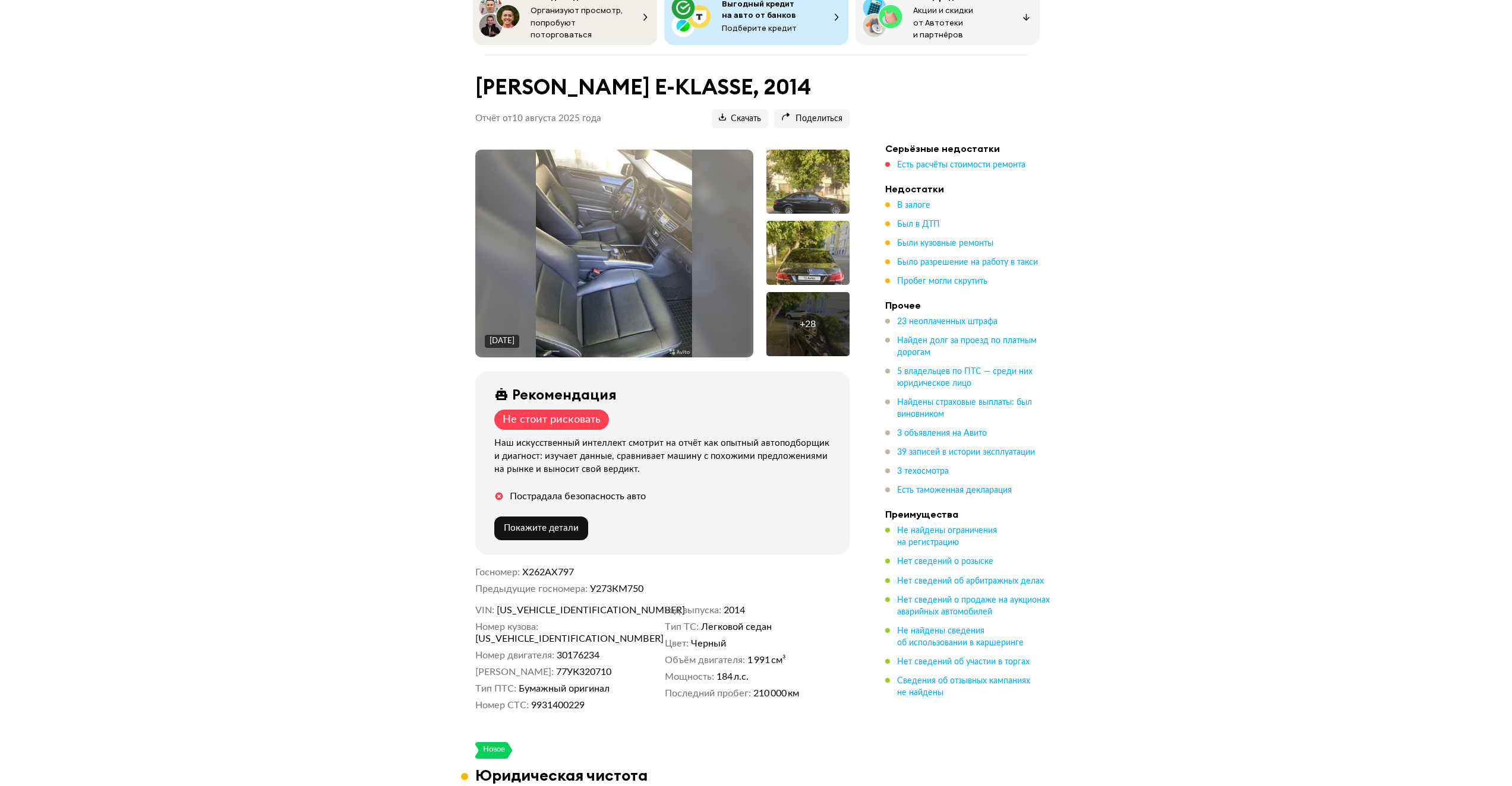
scroll to position [0, 0]
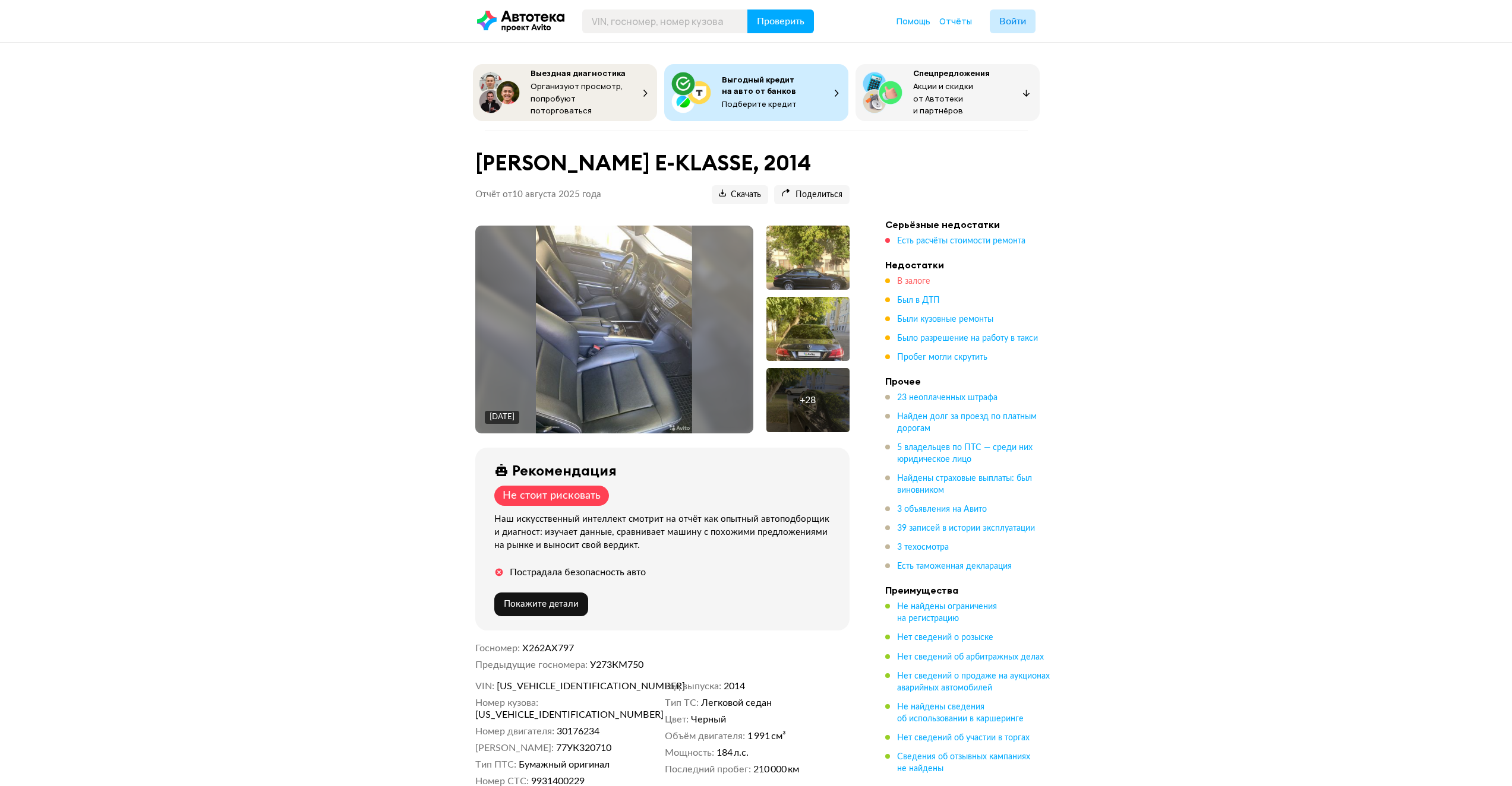
click at [911, 279] on span "В залоге" at bounding box center [914, 282] width 33 height 9
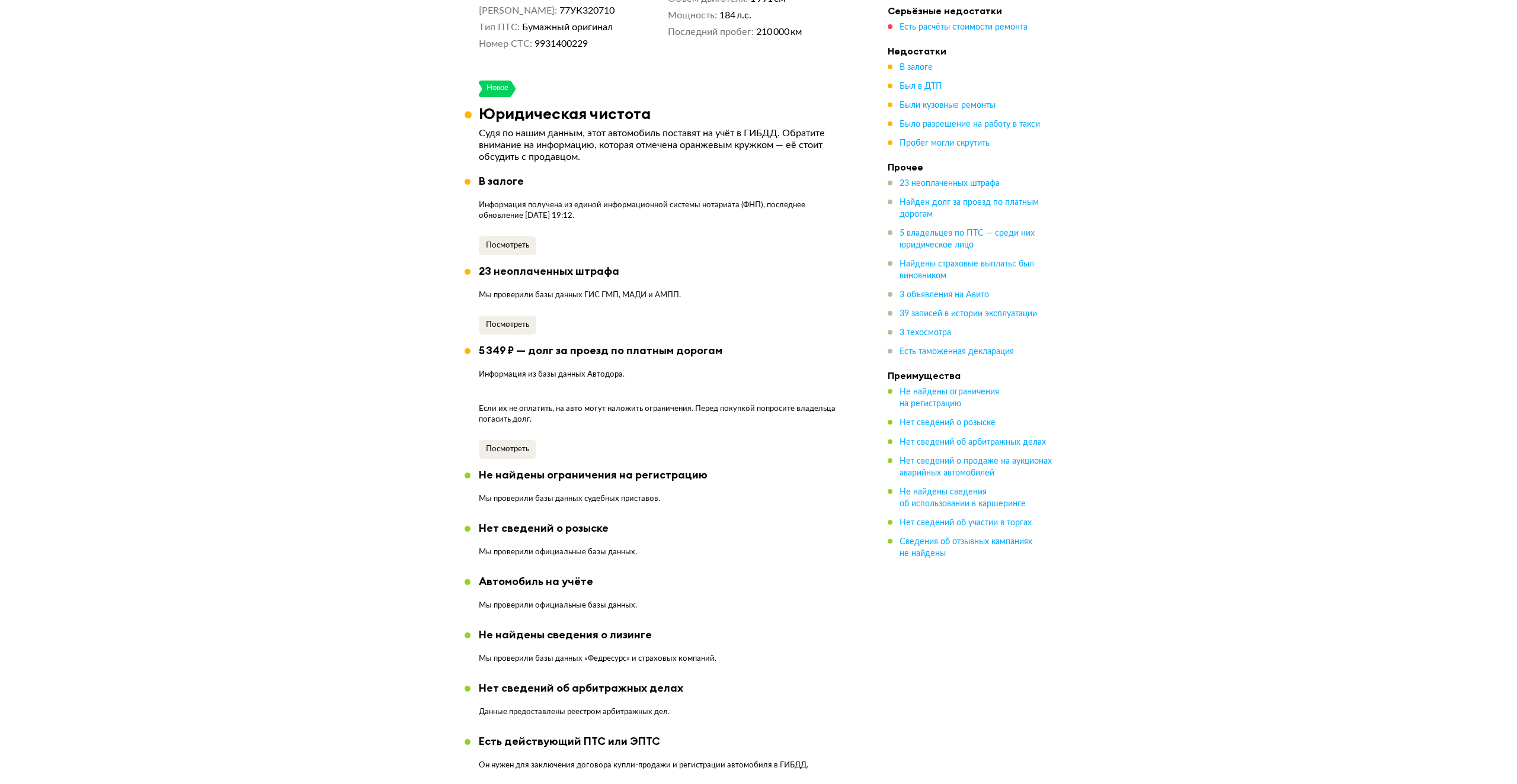
scroll to position [743, 0]
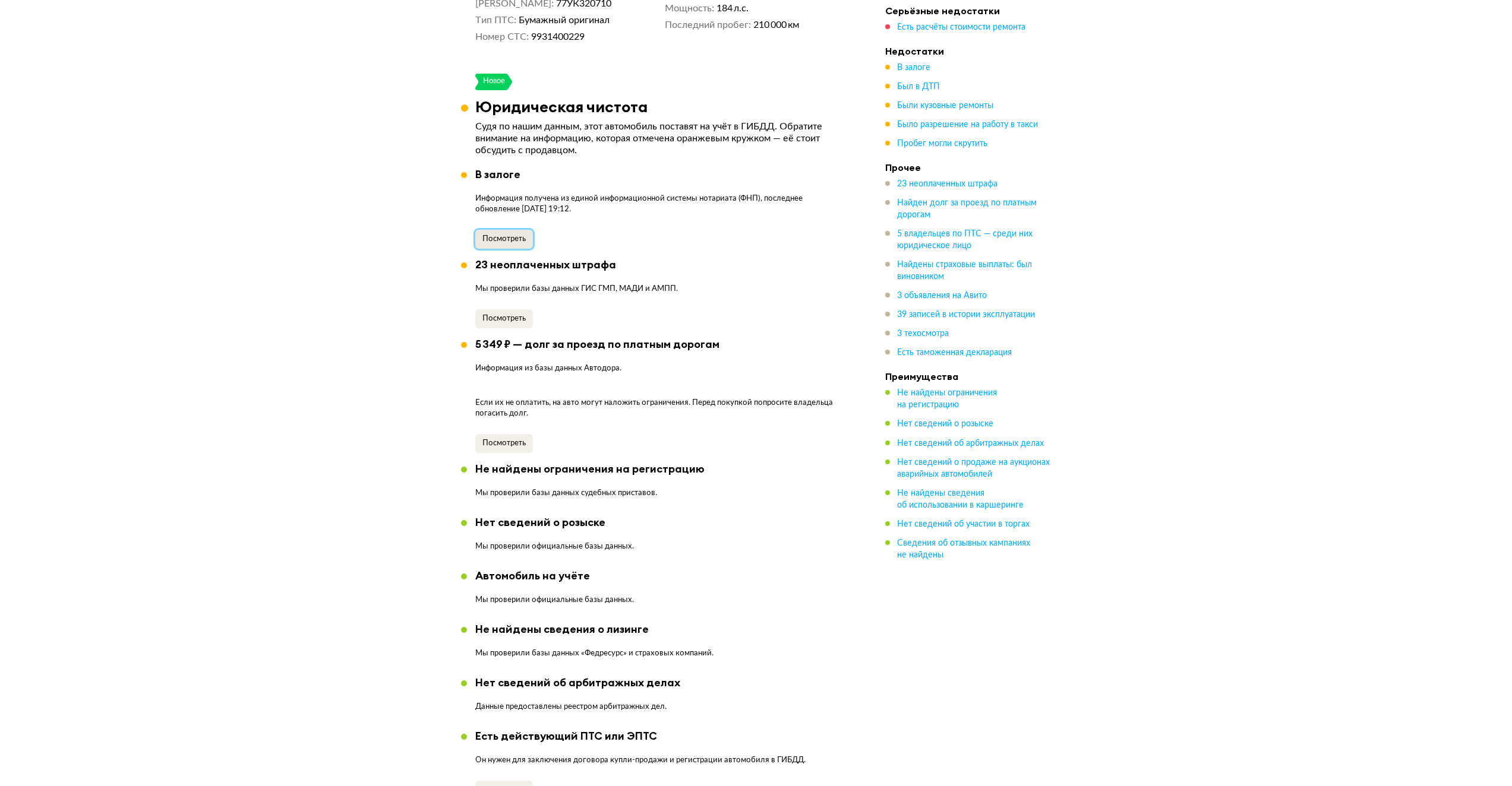
click at [506, 235] on span "Посмотреть" at bounding box center [504, 239] width 43 height 8
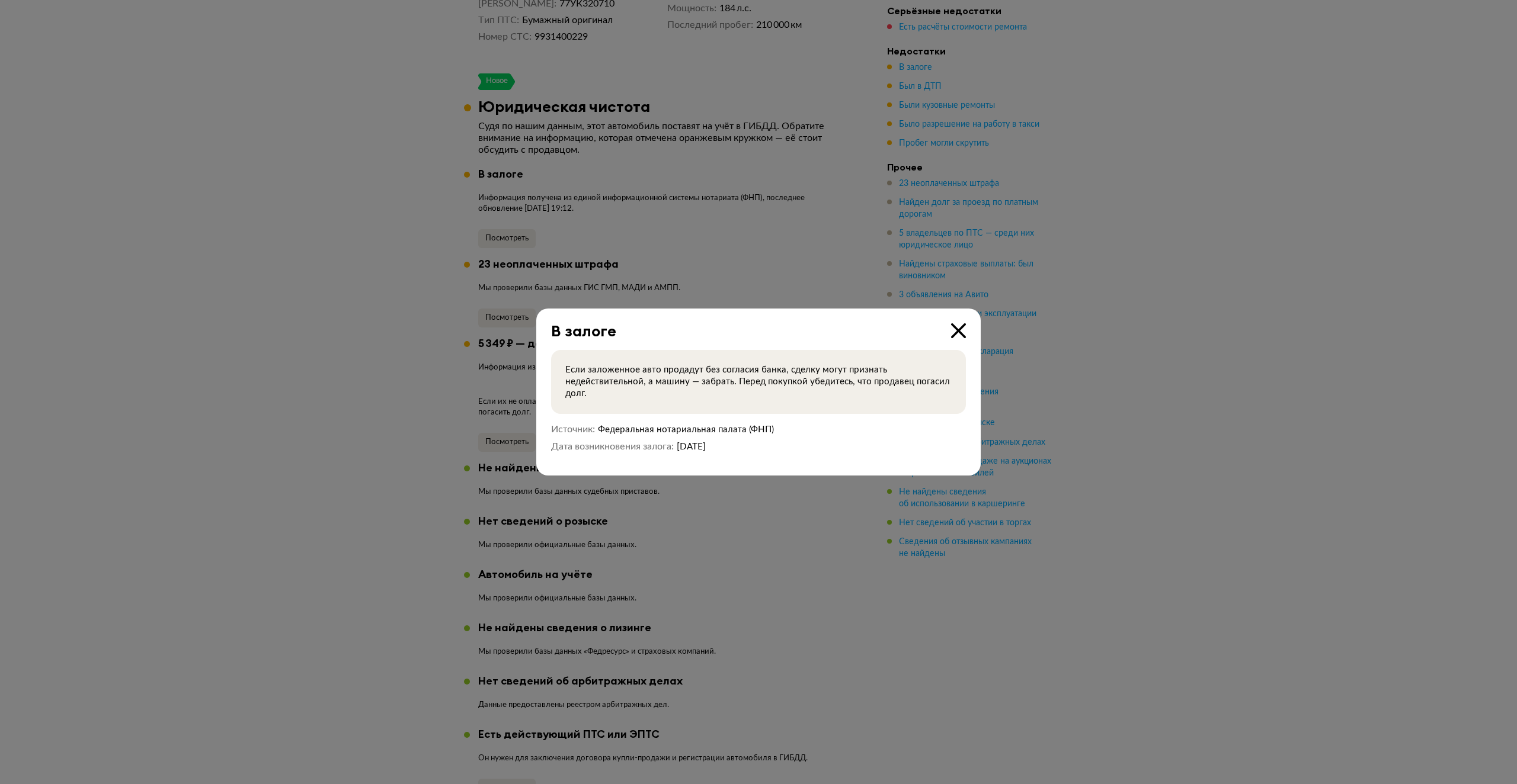
click at [957, 326] on icon at bounding box center [958, 330] width 15 height 15
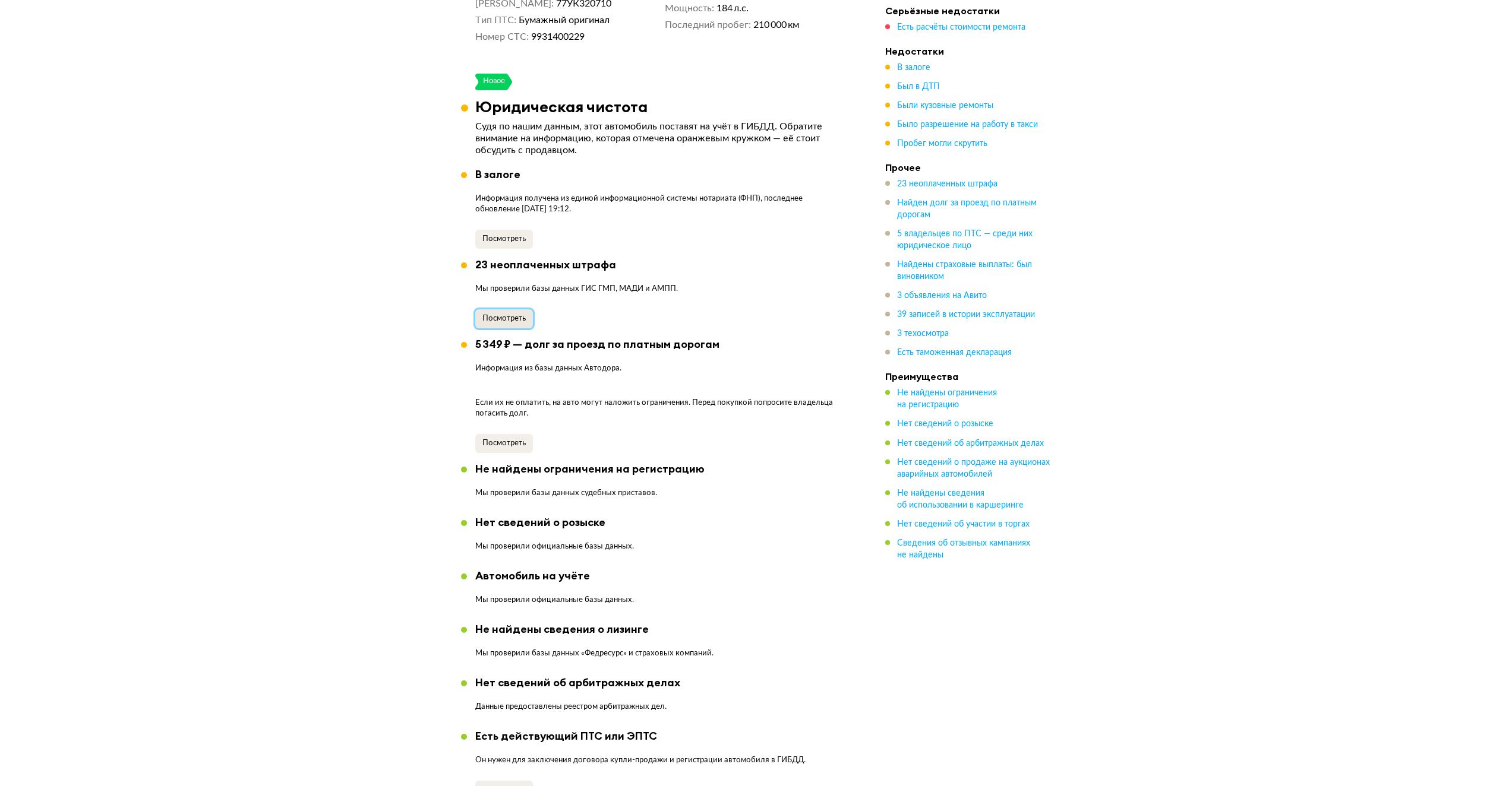
click at [499, 311] on button "Посмотреть" at bounding box center [504, 318] width 57 height 19
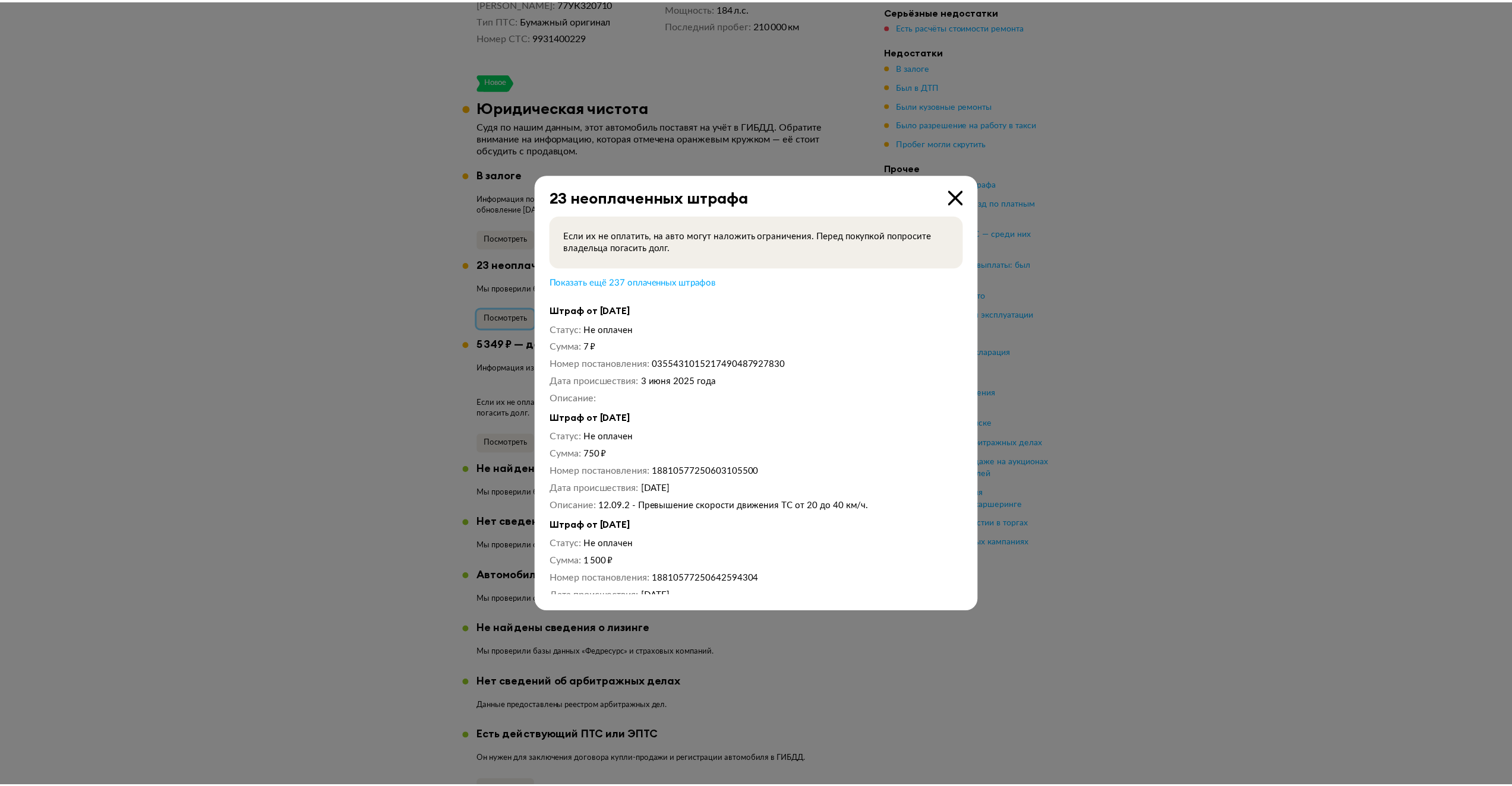
scroll to position [356, 0]
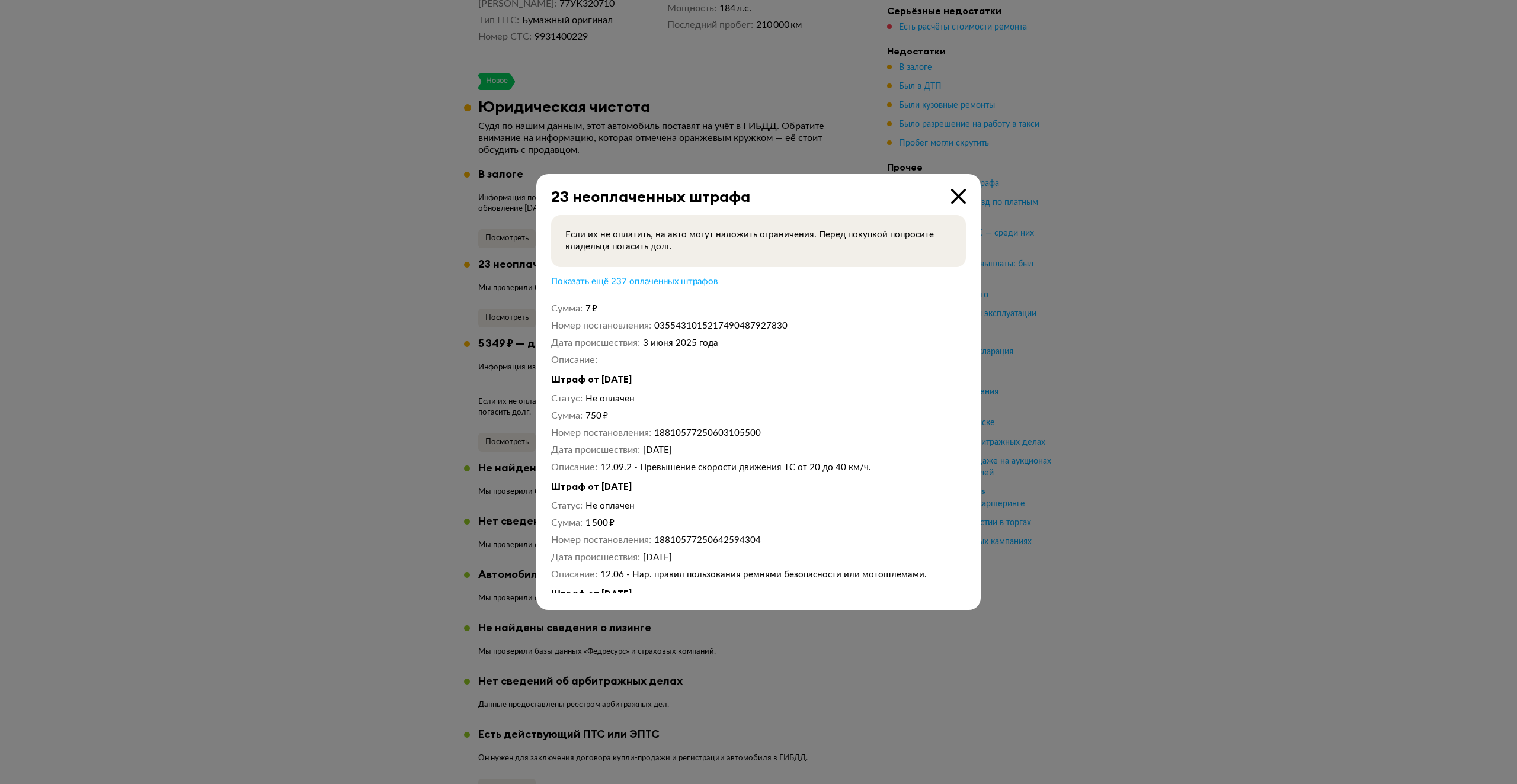
drag, startPoint x: 963, startPoint y: 198, endPoint x: 953, endPoint y: 216, distance: 20.6
click at [964, 197] on icon at bounding box center [958, 196] width 15 height 15
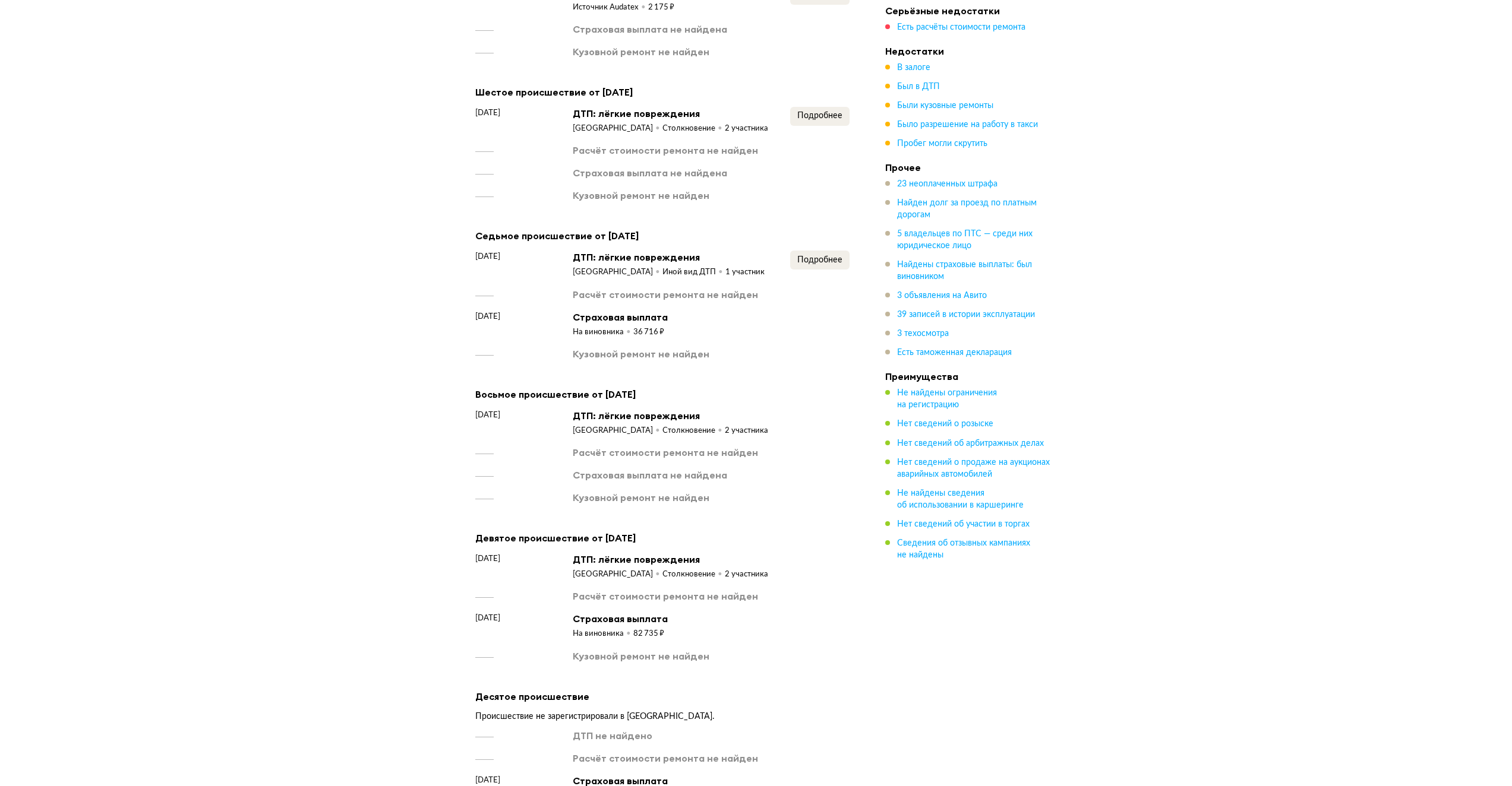
scroll to position [3239, 0]
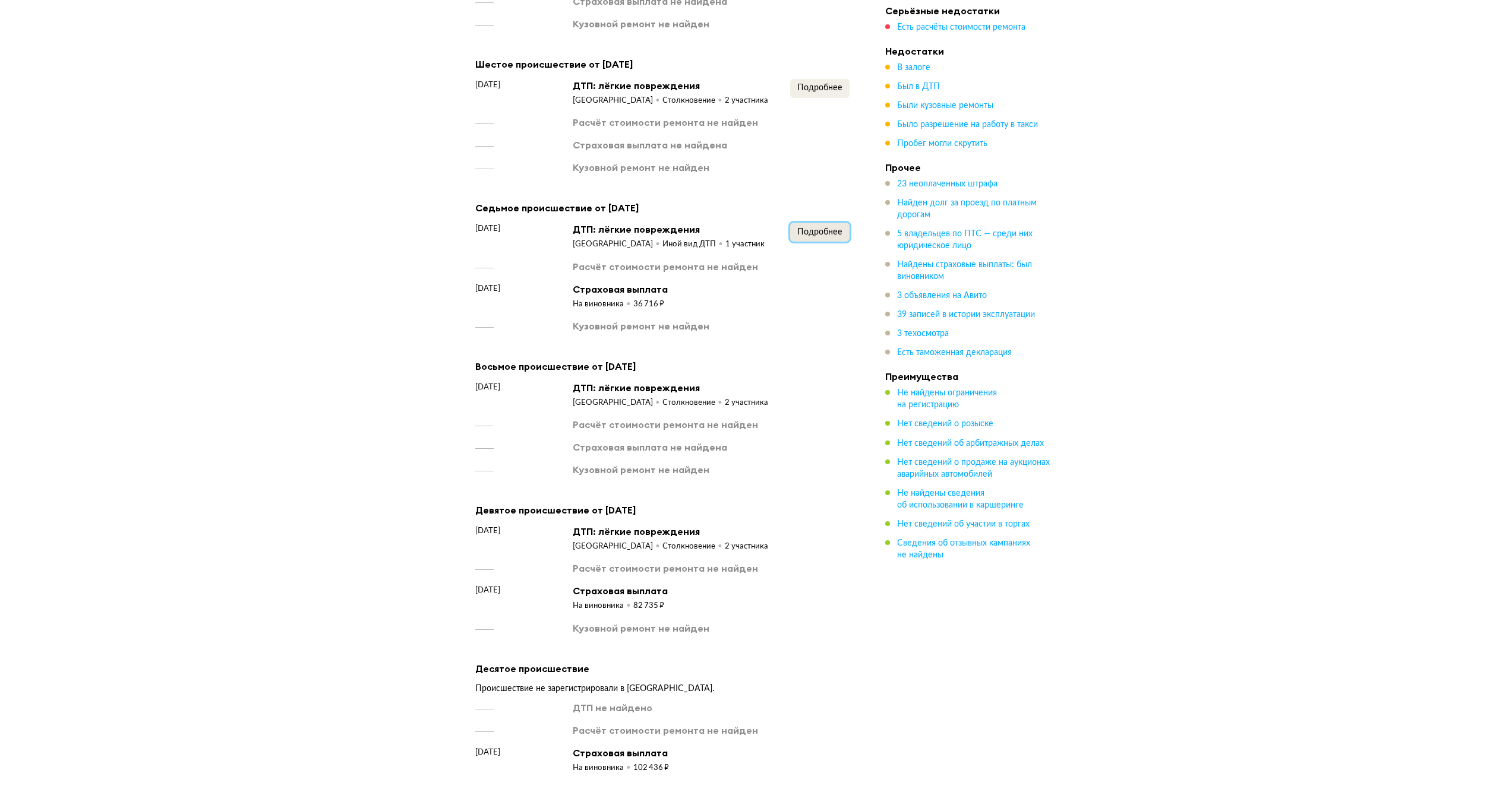
click at [828, 228] on span "Подробнее" at bounding box center [820, 232] width 45 height 9
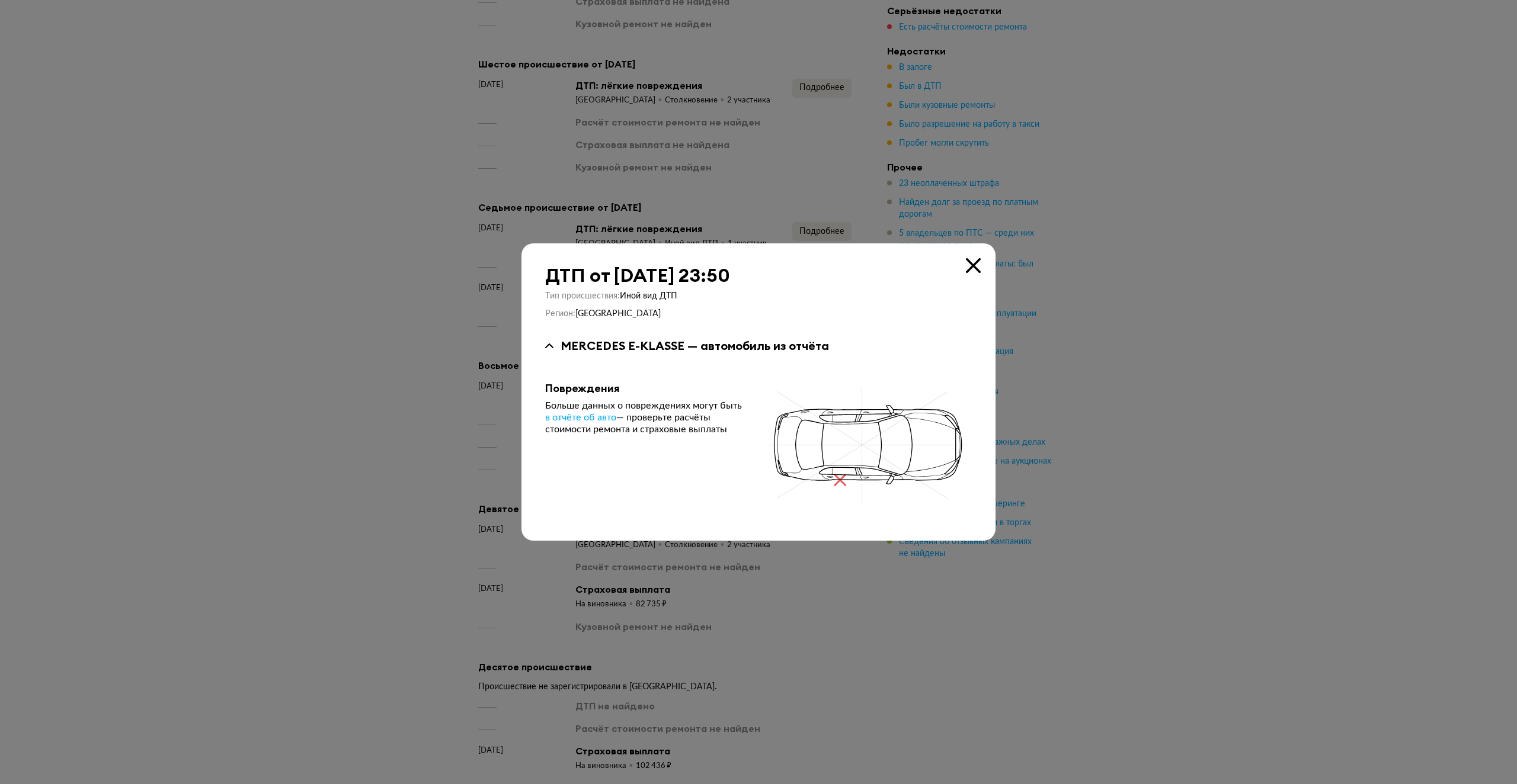
click at [972, 258] on icon at bounding box center [973, 265] width 15 height 15
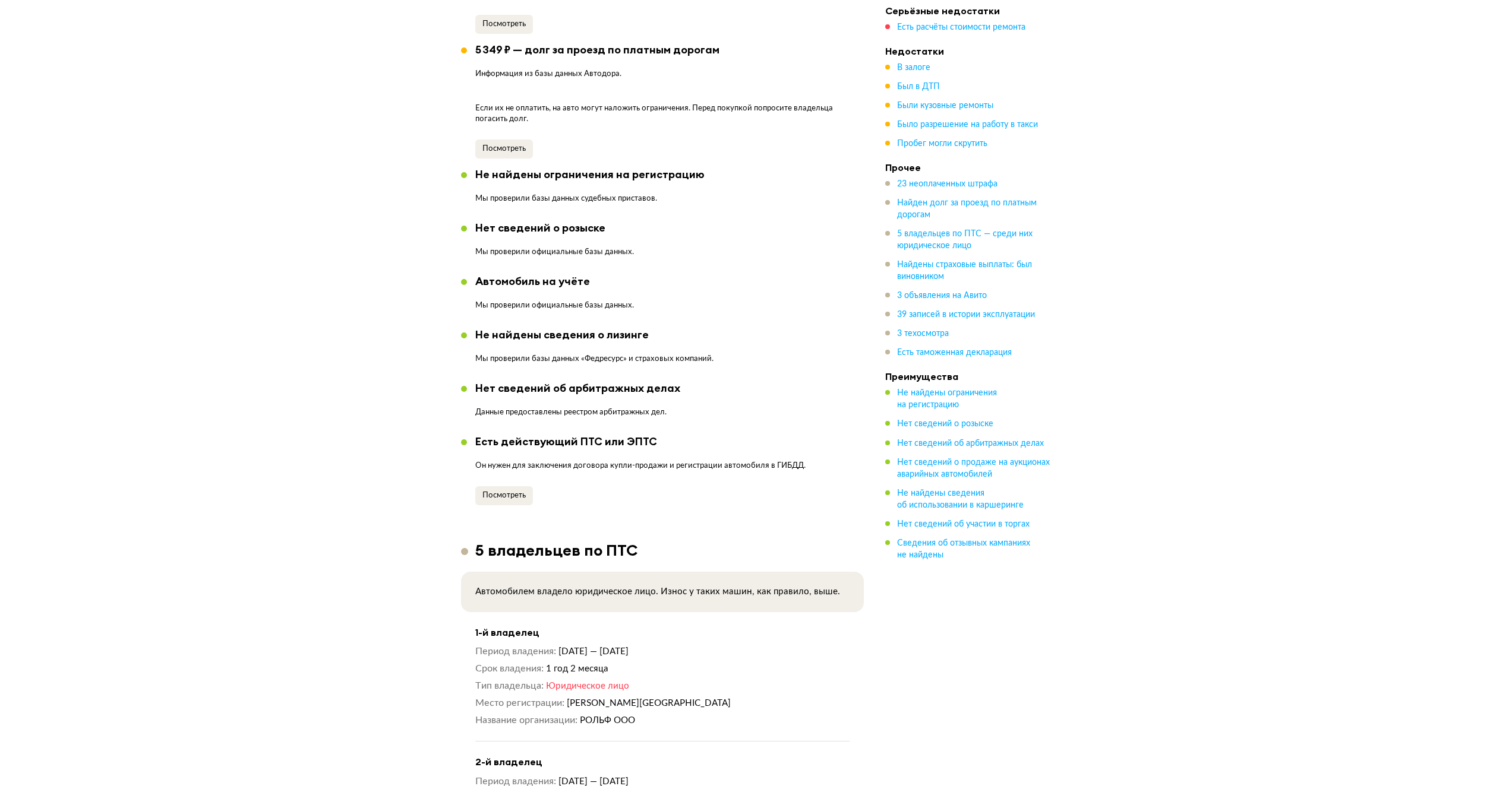
scroll to position [0, 0]
